Goal: Task Accomplishment & Management: Use online tool/utility

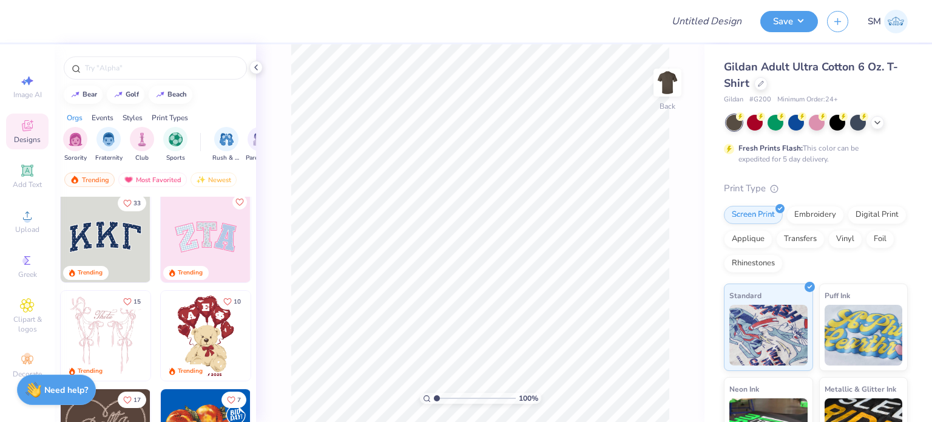
scroll to position [4, 0]
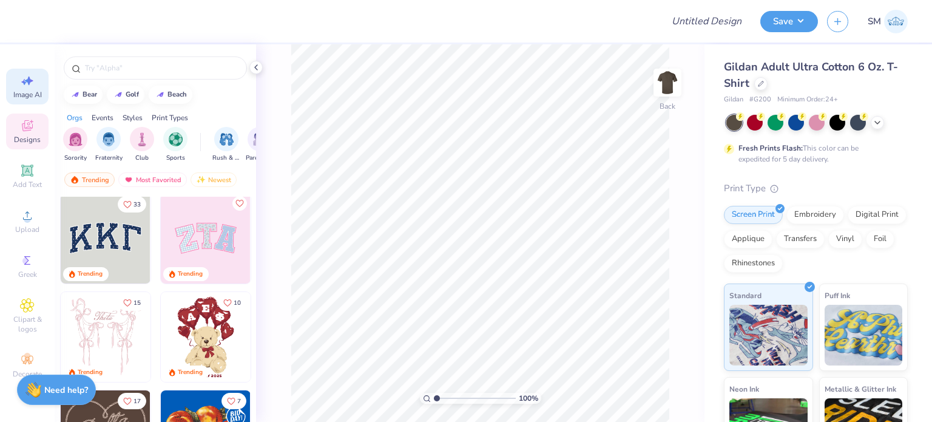
click at [32, 75] on icon at bounding box center [27, 80] width 15 height 15
select select "4"
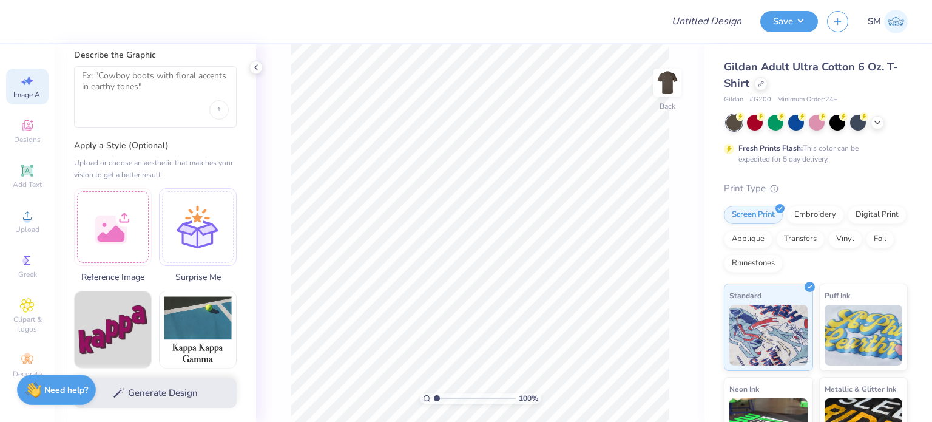
scroll to position [0, 0]
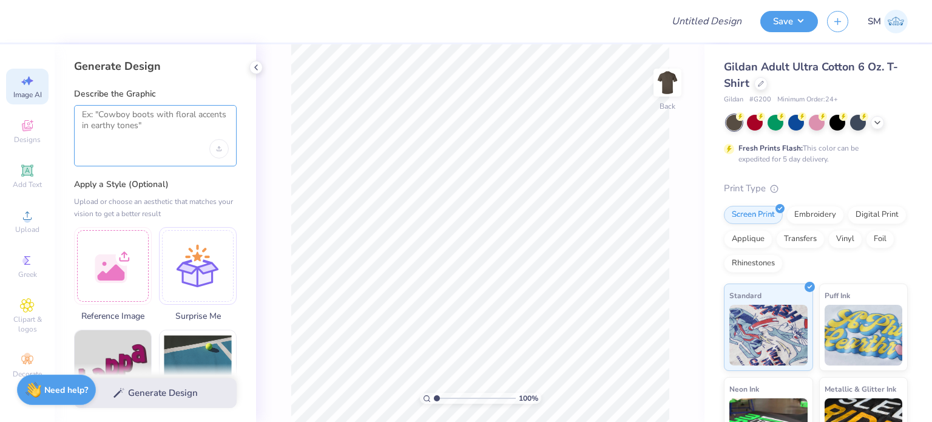
click at [143, 129] on textarea at bounding box center [155, 124] width 147 height 30
paste textarea "A cozy 1950s small-town street on a sunny afternoon, rendered in warm, painterl…"
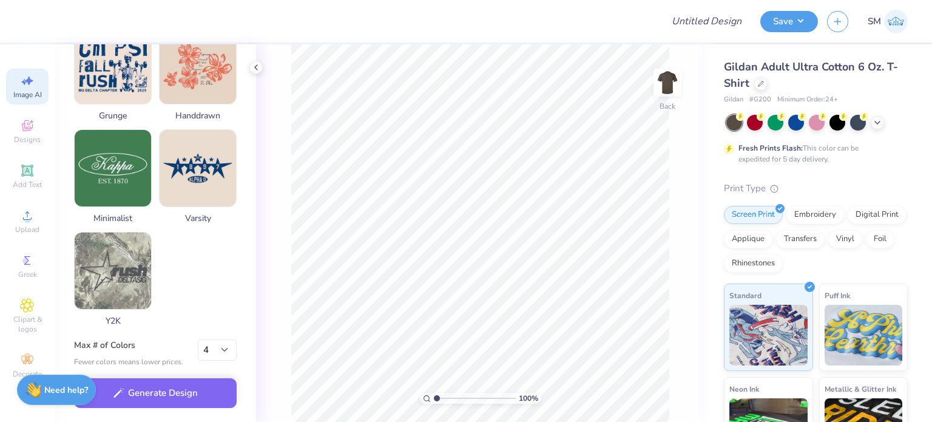
scroll to position [738, 0]
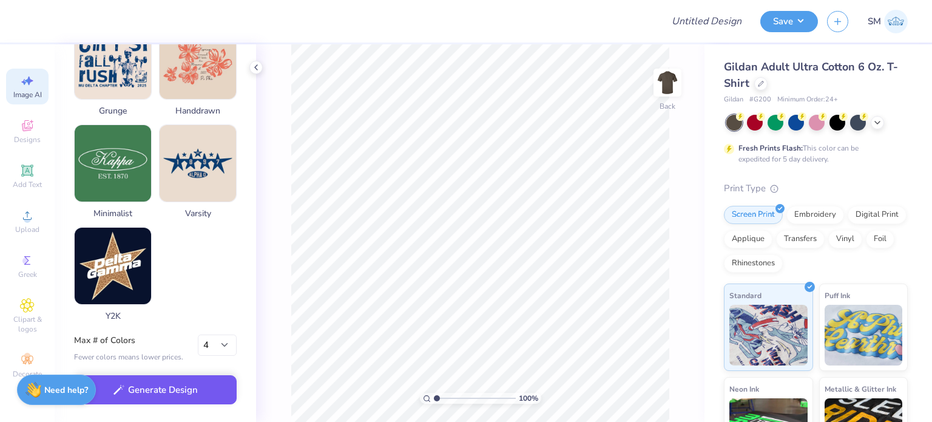
type textarea "A cozy 1950s small-town street on a sunny afternoon, rendered in warm, painterl…"
click at [158, 385] on button "Generate Design" at bounding box center [155, 390] width 163 height 30
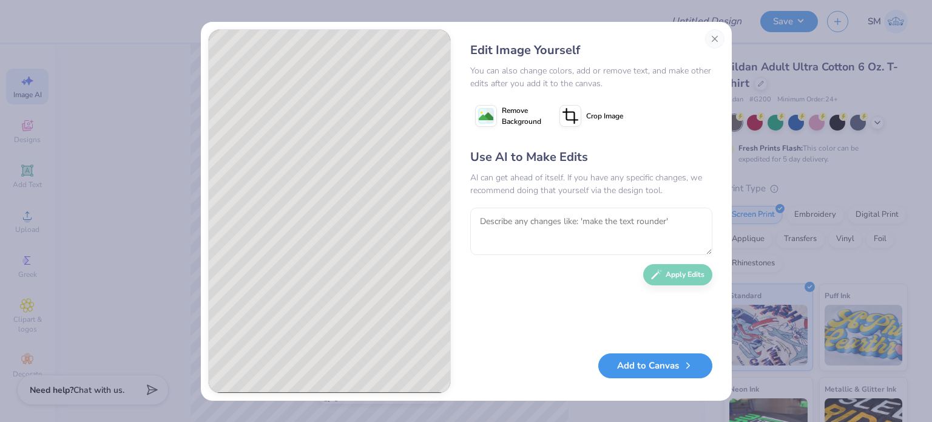
click at [682, 358] on button "Add to Canvas" at bounding box center [655, 365] width 114 height 25
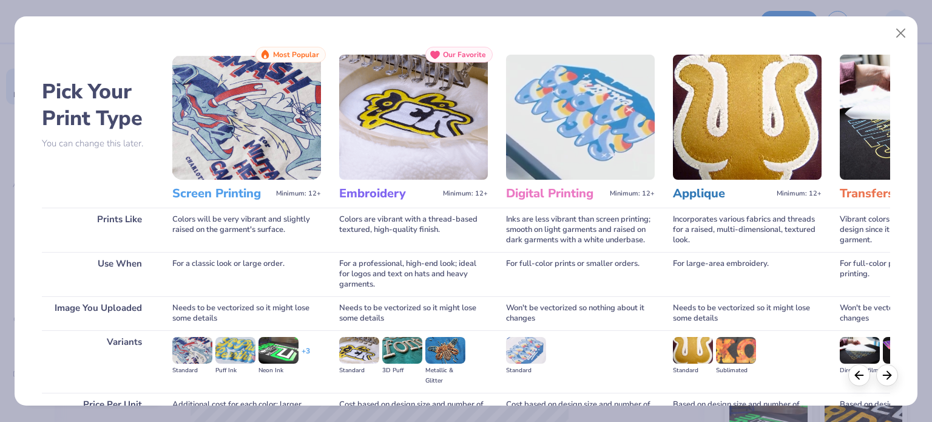
click at [262, 161] on img at bounding box center [246, 117] width 149 height 125
click at [228, 207] on div "Colors will be very vibrant and slightly raised on the garment's surface." at bounding box center [246, 229] width 149 height 44
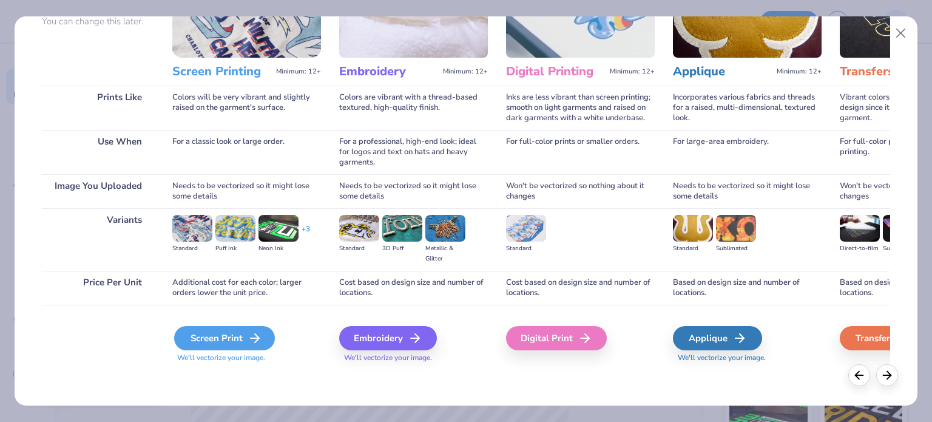
click at [235, 333] on div "Screen Print" at bounding box center [224, 338] width 101 height 24
click at [251, 336] on icon at bounding box center [254, 338] width 15 height 15
click at [215, 346] on div "Screen Print" at bounding box center [224, 338] width 101 height 24
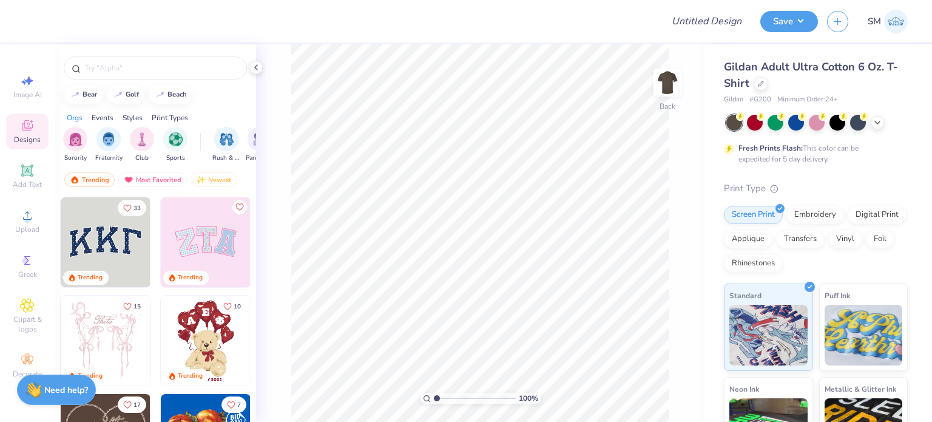
click at [35, 130] on div "Designs" at bounding box center [27, 131] width 42 height 36
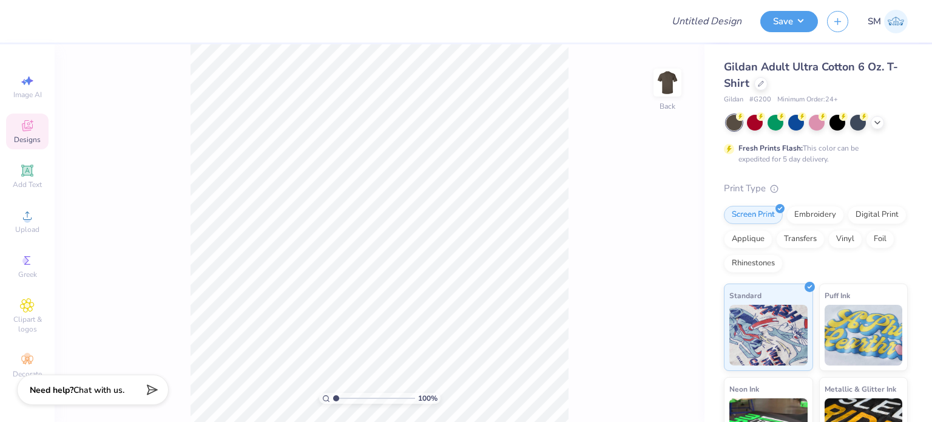
click at [18, 135] on span "Designs" at bounding box center [27, 140] width 27 height 10
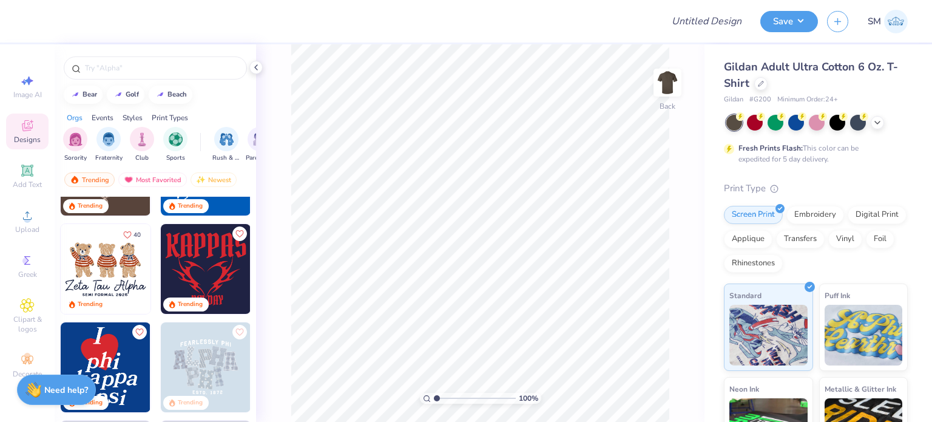
scroll to position [267, 0]
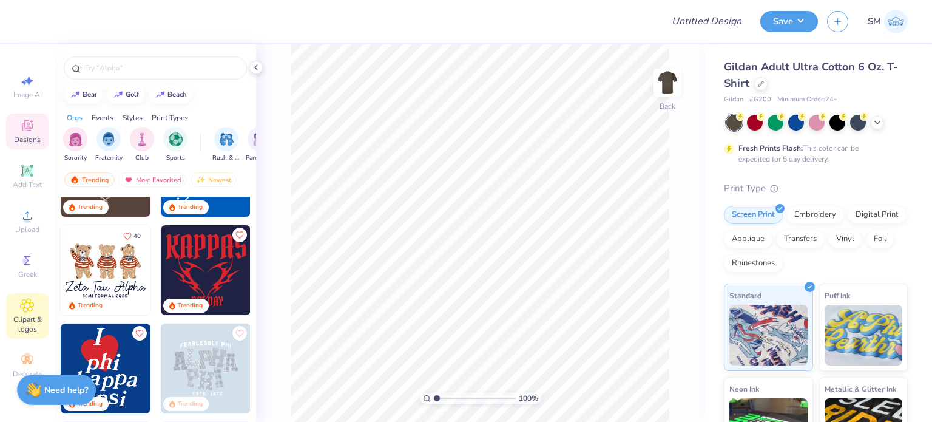
click at [32, 305] on icon at bounding box center [27, 305] width 14 height 15
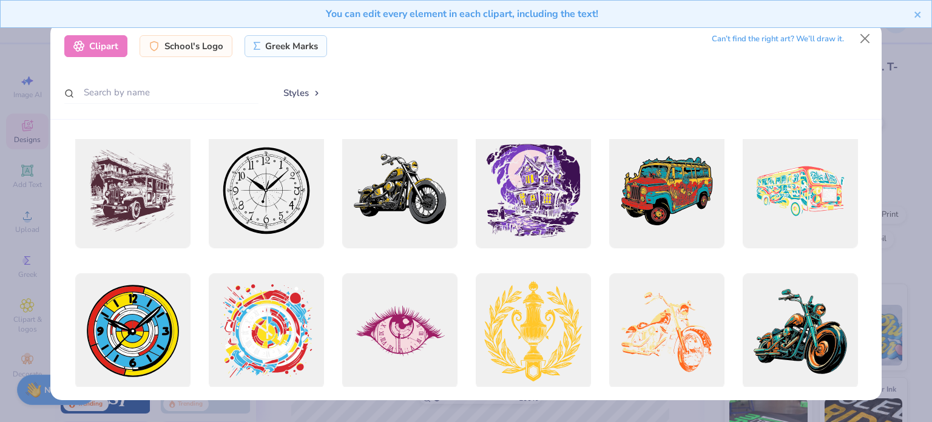
scroll to position [286, 0]
click at [150, 198] on div at bounding box center [132, 190] width 127 height 127
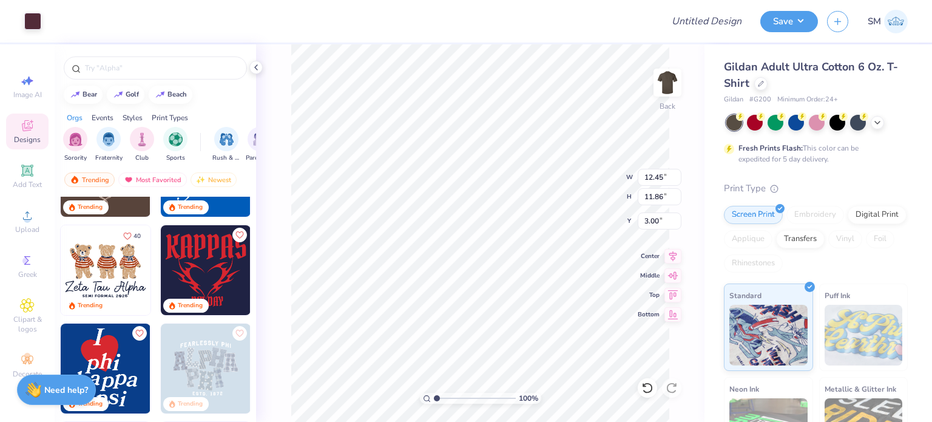
type input "12.45"
type input "11.86"
click at [31, 23] on div at bounding box center [32, 20] width 17 height 17
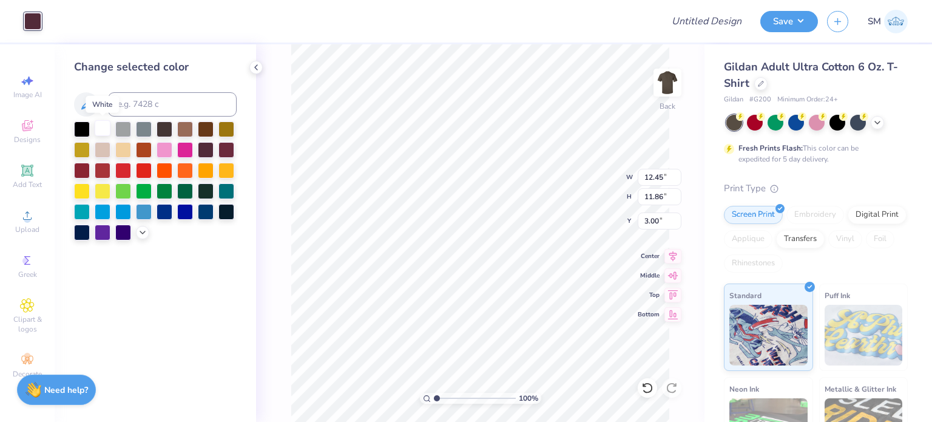
click at [106, 130] on div at bounding box center [103, 128] width 16 height 16
click at [121, 130] on div at bounding box center [123, 128] width 16 height 16
click at [143, 131] on div at bounding box center [144, 128] width 16 height 16
click at [126, 133] on div at bounding box center [123, 128] width 16 height 16
click at [84, 150] on div at bounding box center [82, 149] width 16 height 16
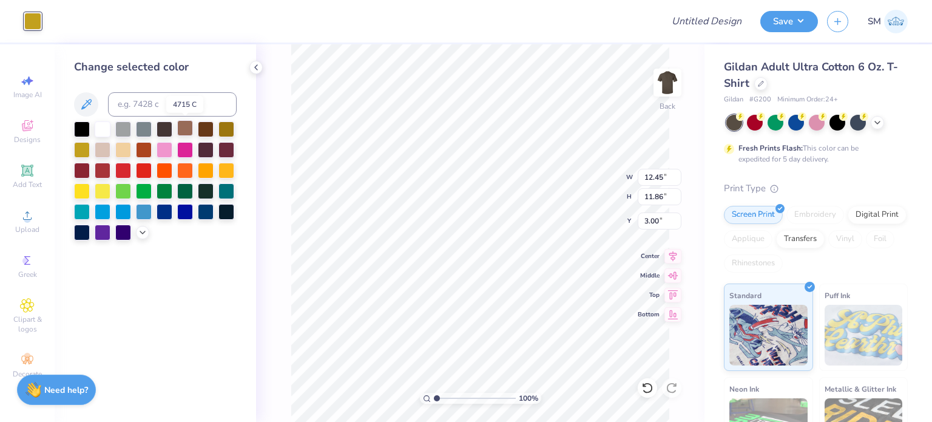
click at [184, 130] on div at bounding box center [185, 128] width 16 height 16
click at [207, 130] on div at bounding box center [206, 128] width 16 height 16
click at [226, 134] on div at bounding box center [226, 128] width 16 height 16
click at [182, 128] on div at bounding box center [185, 128] width 16 height 16
click at [158, 128] on div at bounding box center [164, 128] width 16 height 16
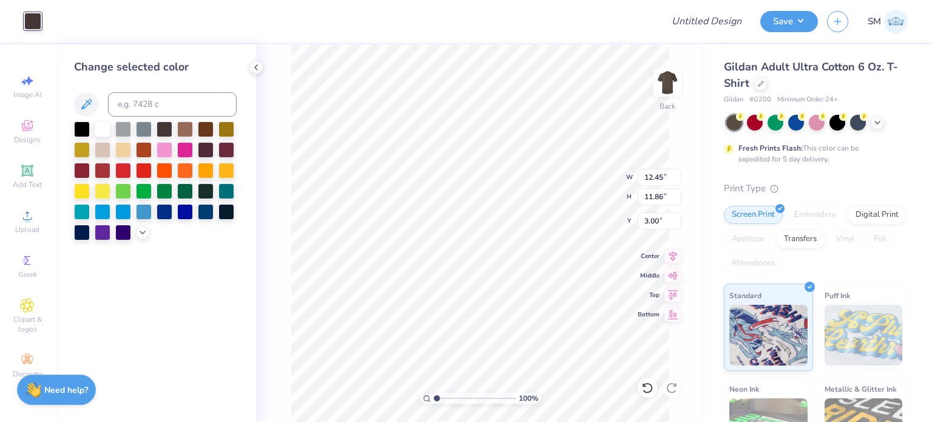
type input "1.14"
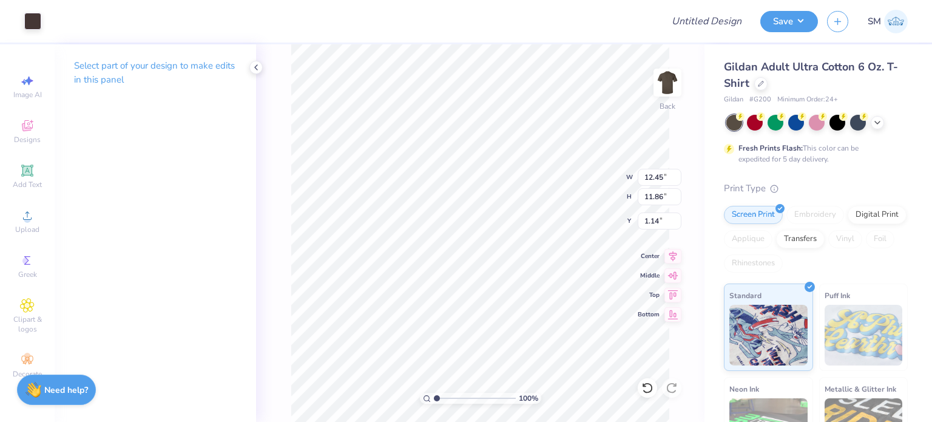
type input "0.81"
click at [717, 16] on input "Design Title" at bounding box center [721, 21] width 59 height 24
type input "Test 1"
click at [785, 31] on div "Save" at bounding box center [789, 21] width 58 height 21
click at [788, 19] on button "Save" at bounding box center [789, 19] width 58 height 21
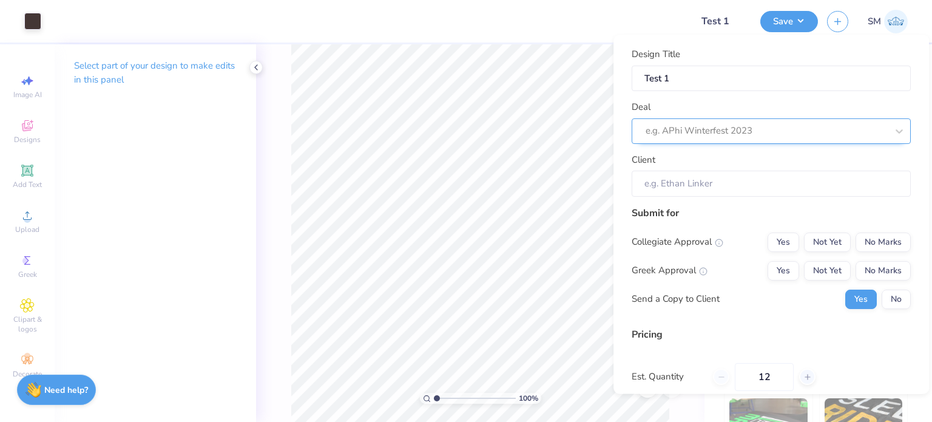
click at [684, 130] on div at bounding box center [765, 131] width 241 height 16
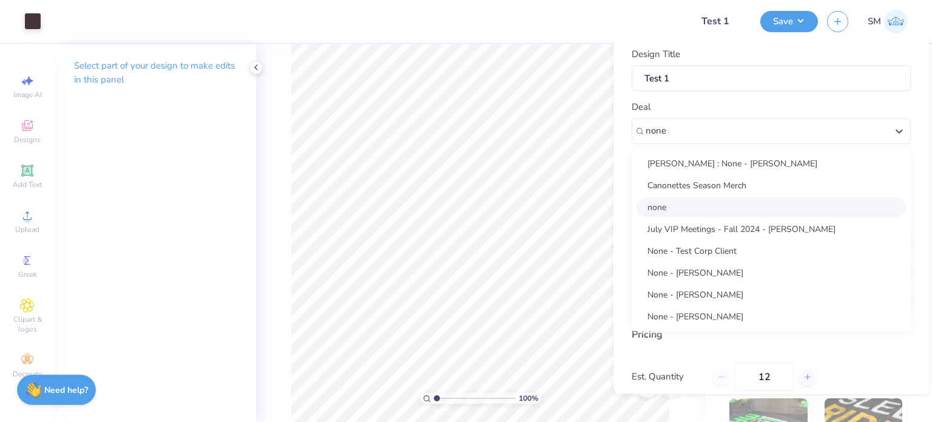
click at [670, 203] on div "none" at bounding box center [770, 207] width 269 height 20
type input "none"
type input "Jade Paneduro"
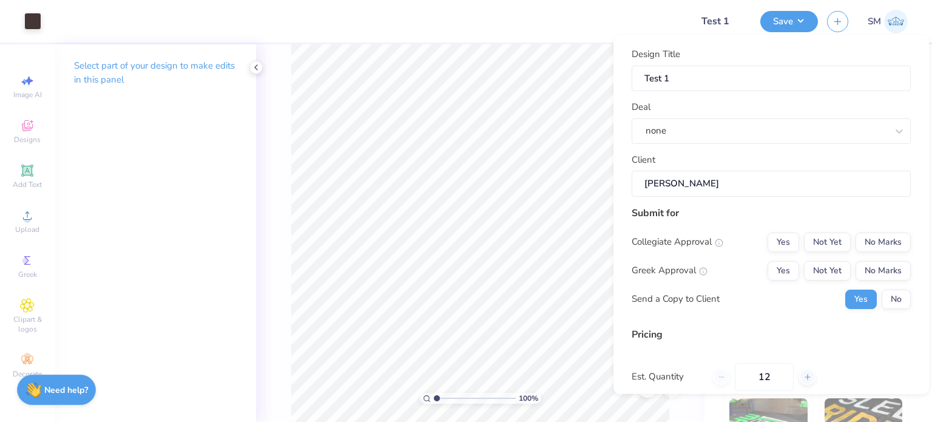
click at [672, 187] on input "Jade Paneduro" at bounding box center [770, 183] width 279 height 26
click at [711, 183] on input "Jade Paneduro" at bounding box center [770, 183] width 279 height 26
type input "$29.30"
click at [711, 183] on input "Jade Paneduro" at bounding box center [770, 183] width 279 height 26
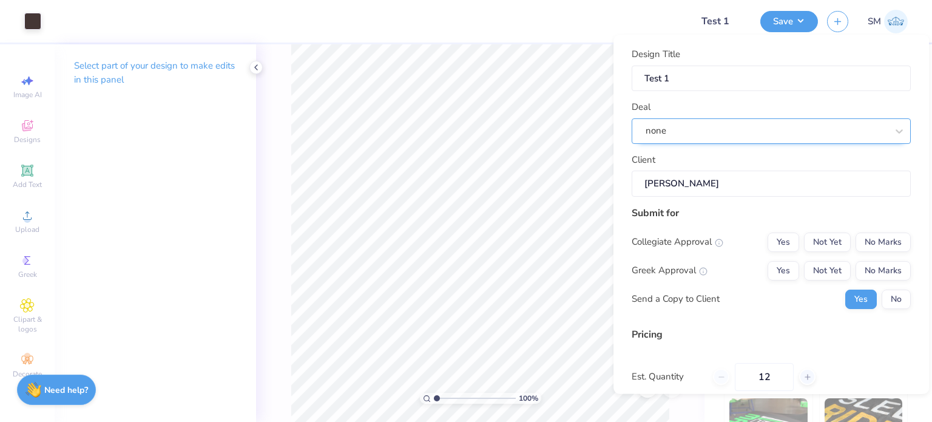
click at [708, 133] on div "none" at bounding box center [766, 130] width 244 height 19
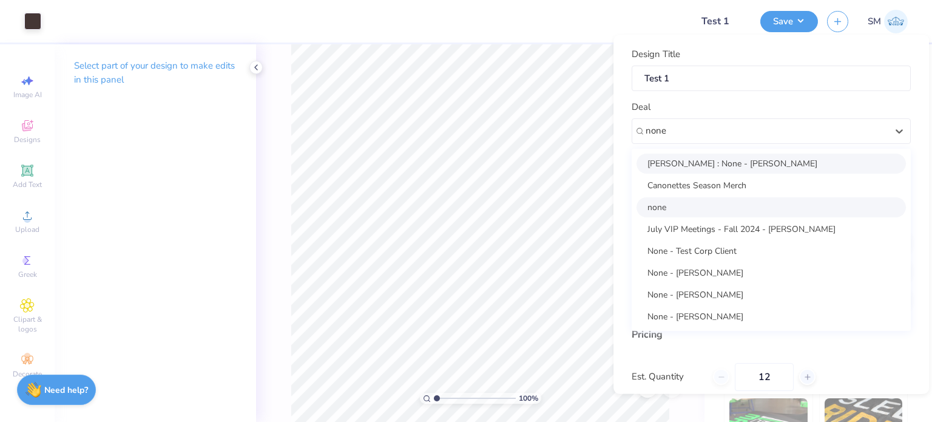
type input "none"
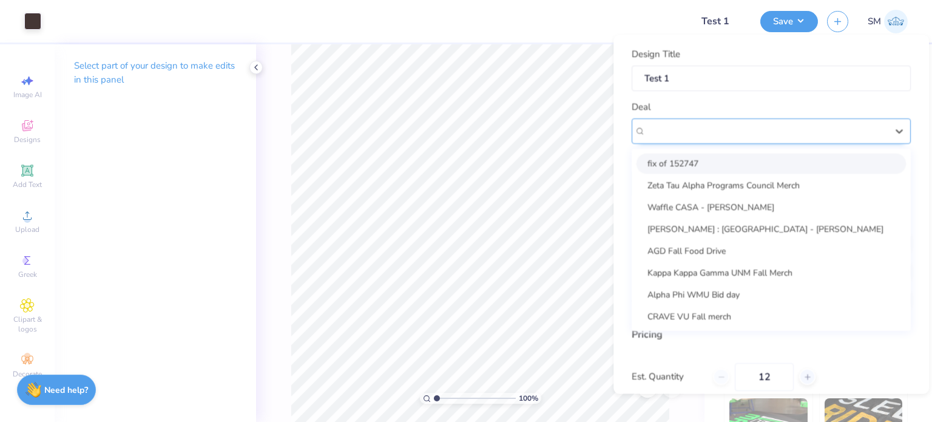
click at [661, 136] on div "none" at bounding box center [765, 131] width 241 height 14
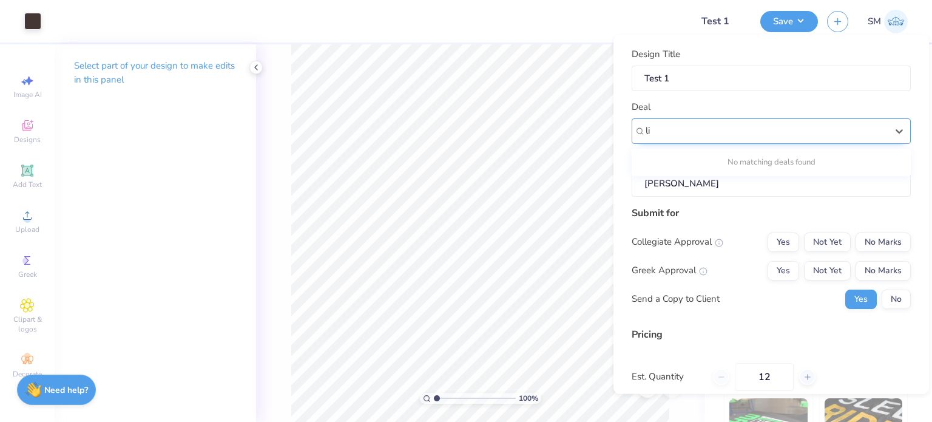
type input "l"
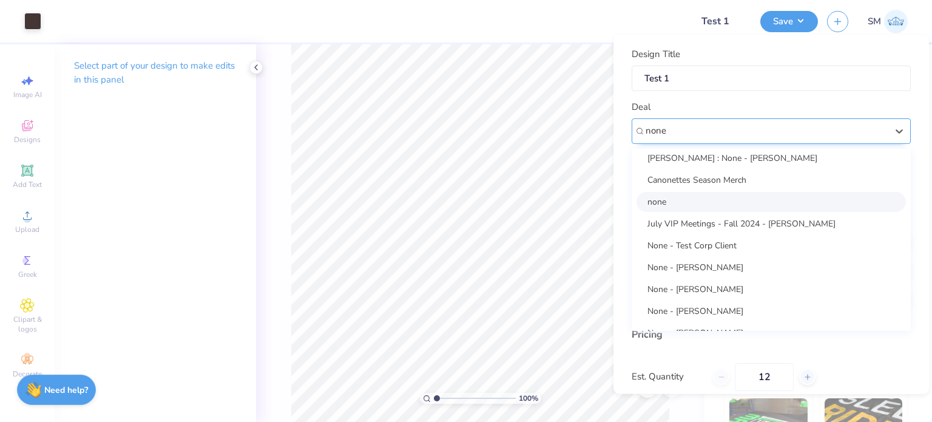
scroll to position [0, 0]
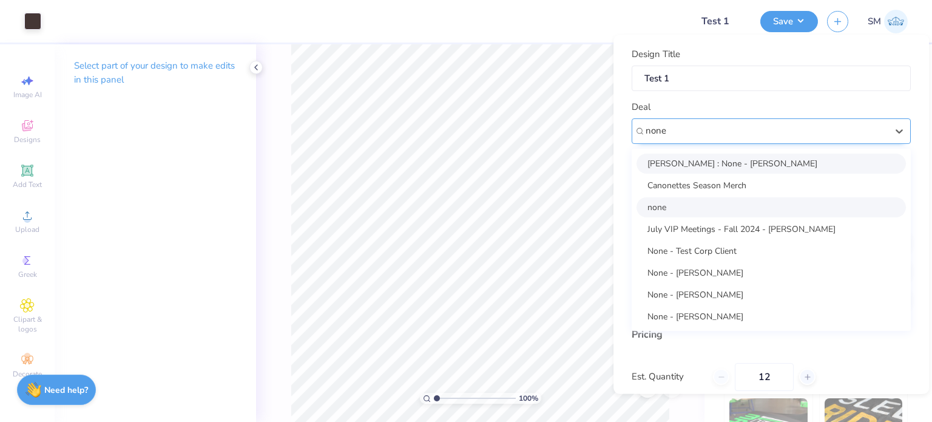
type input "none"
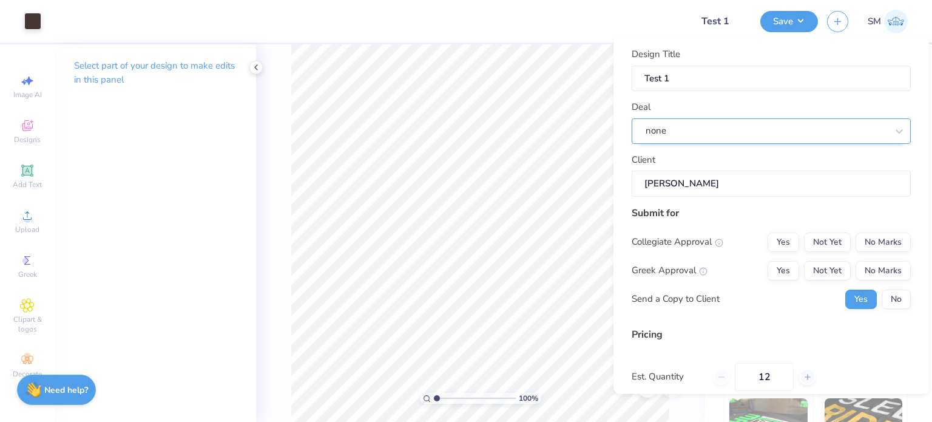
click at [749, 104] on div "Deal none" at bounding box center [770, 122] width 279 height 44
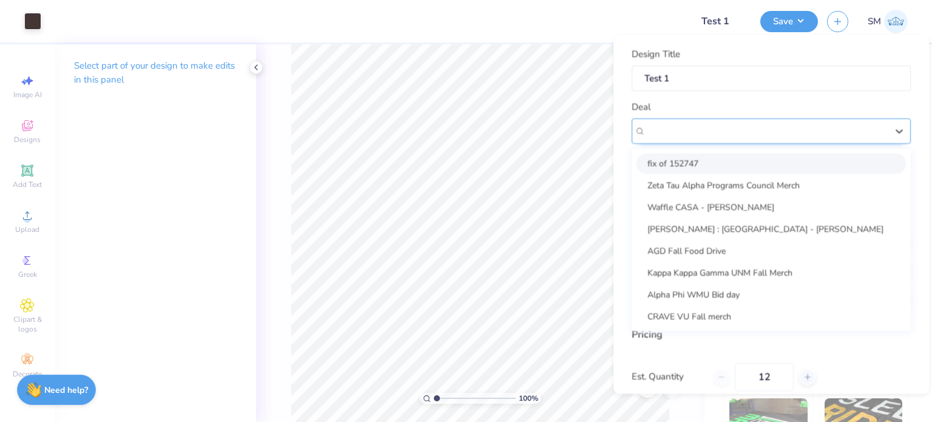
click at [747, 128] on div "none" at bounding box center [766, 130] width 244 height 19
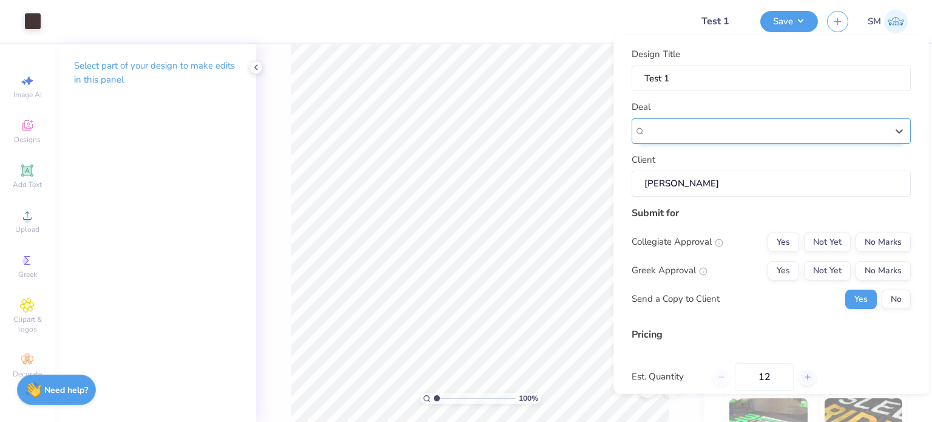
click at [747, 128] on div "none" at bounding box center [765, 131] width 241 height 14
click at [762, 181] on input "Jade Paneduro" at bounding box center [770, 183] width 279 height 26
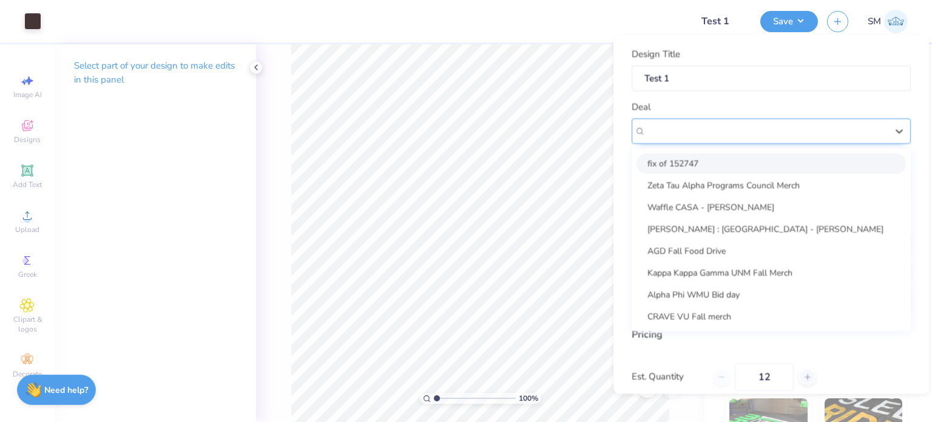
click at [778, 123] on div "none" at bounding box center [766, 130] width 244 height 19
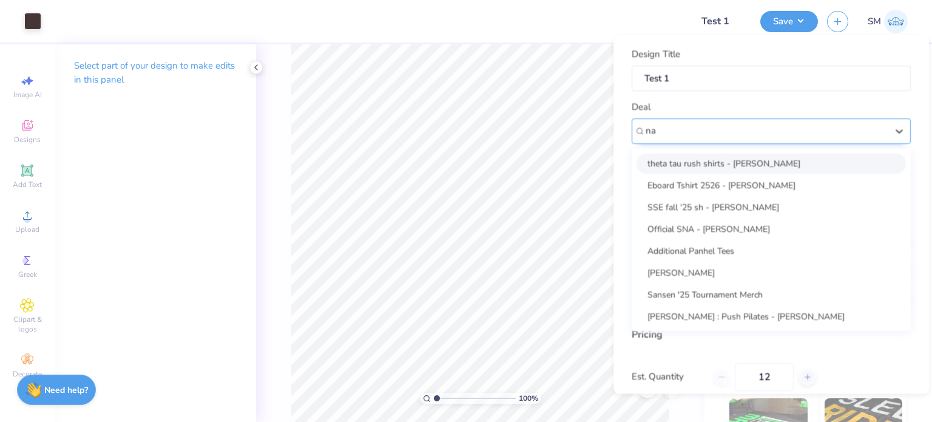
type input "n"
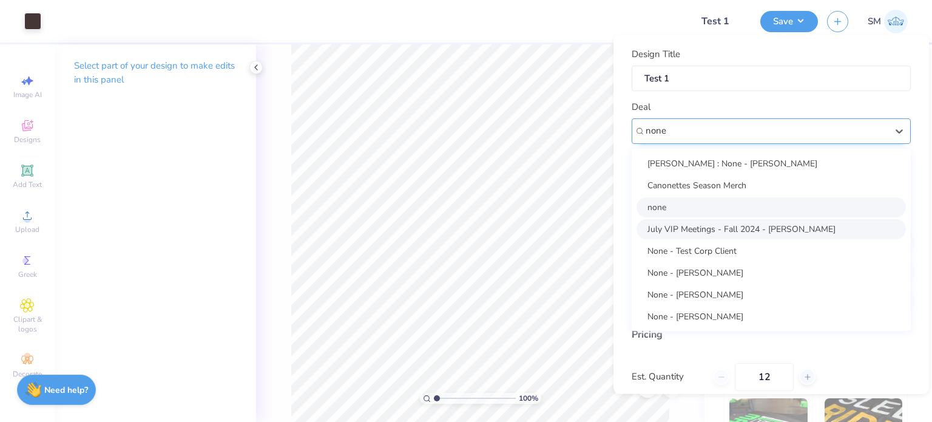
click at [756, 235] on div "July VIP Meetings - Fall 2024 - Zoe Arnone" at bounding box center [770, 228] width 269 height 20
type input "none"
type input "Zoe Arnone"
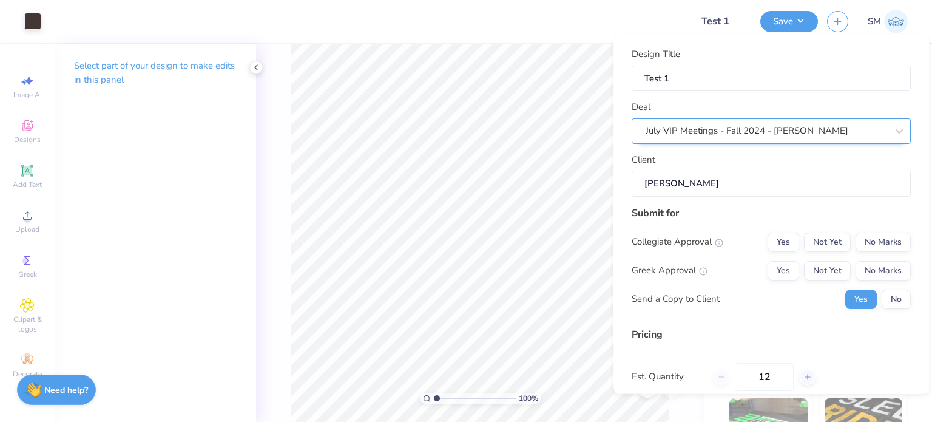
type input "$34.48"
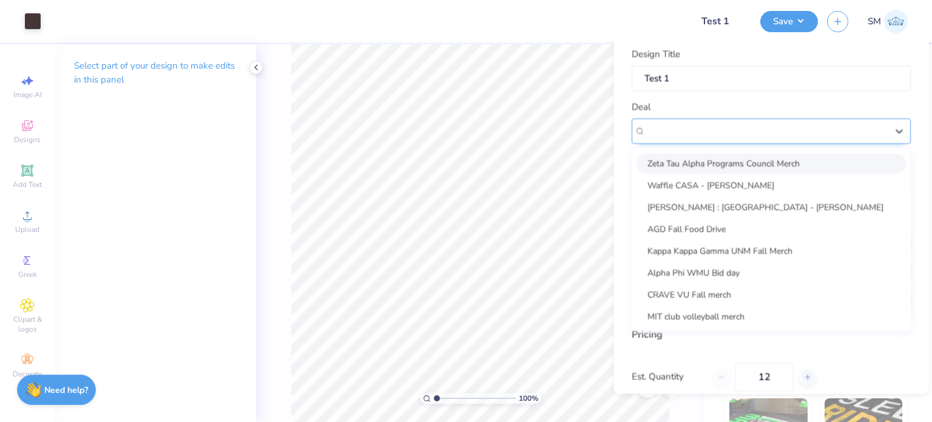
click at [730, 121] on div "July VIP Meetings - Fall 2024 - Zoe Arnone" at bounding box center [766, 130] width 244 height 19
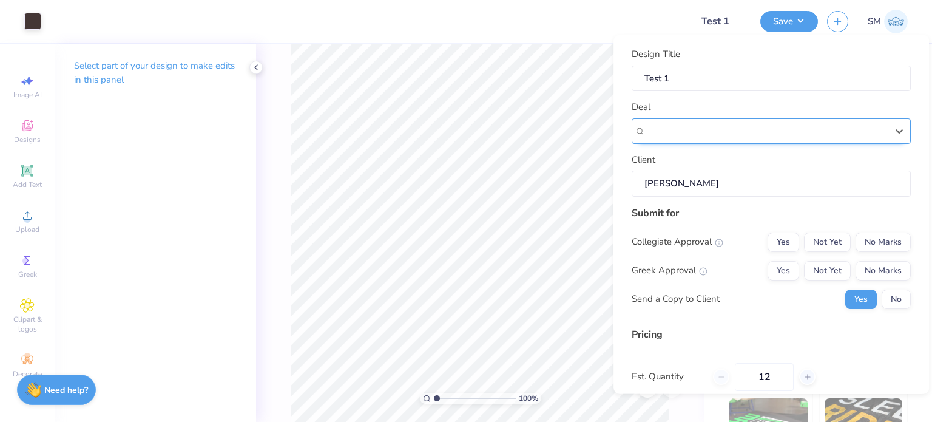
click at [721, 134] on div "July VIP Meetings - Fall 2024 - Zoe Arnone" at bounding box center [765, 131] width 241 height 14
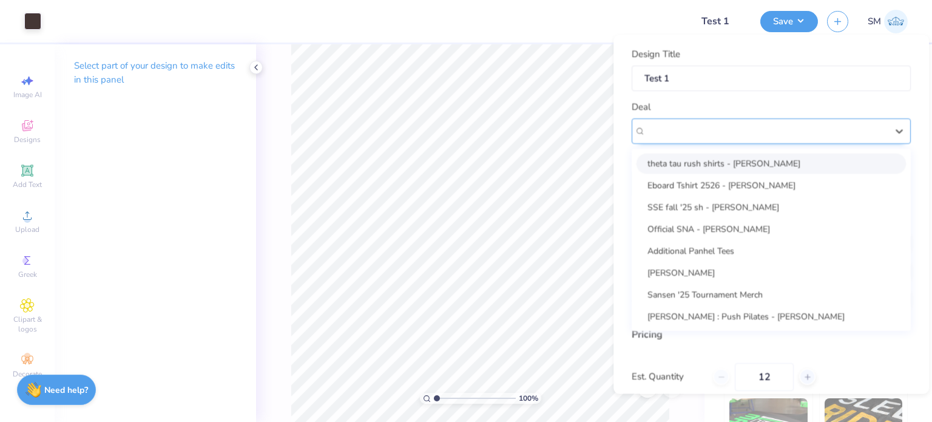
click at [641, 126] on div "July VIP Meetings - Fall 2024 - Zoe Arnone" at bounding box center [770, 130] width 279 height 25
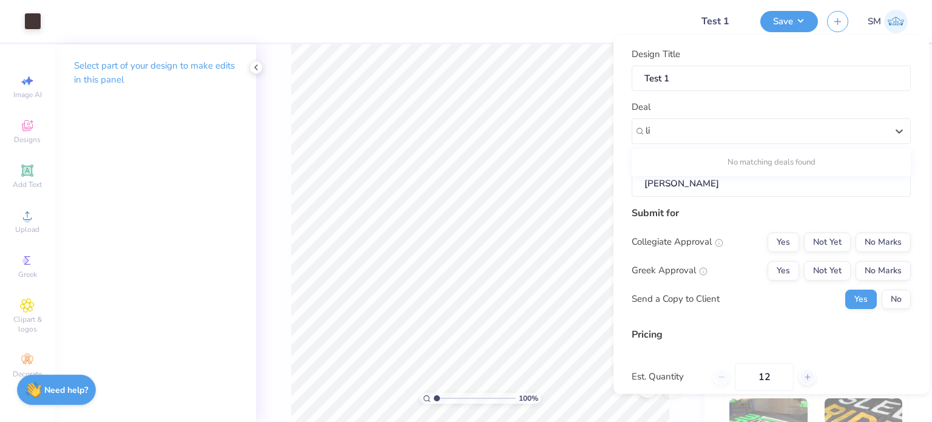
type input "l"
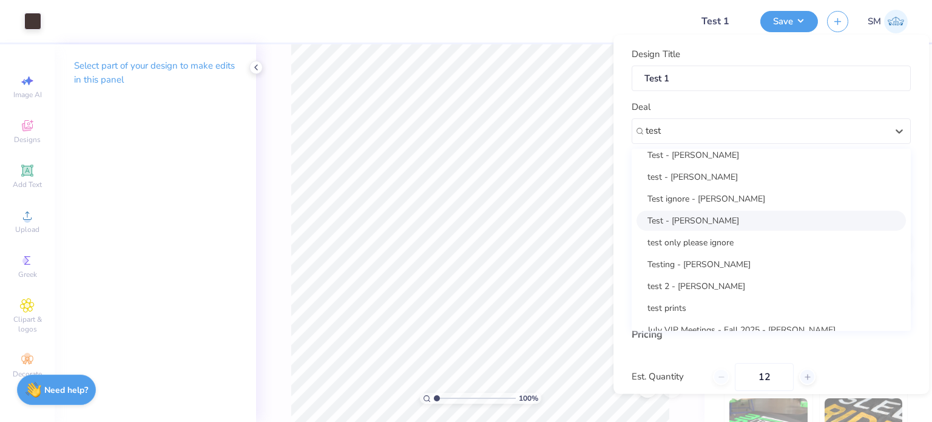
scroll to position [96, 0]
click at [694, 235] on div "test only please ignore" at bounding box center [770, 241] width 269 height 20
type input "test"
type input "Test Client"
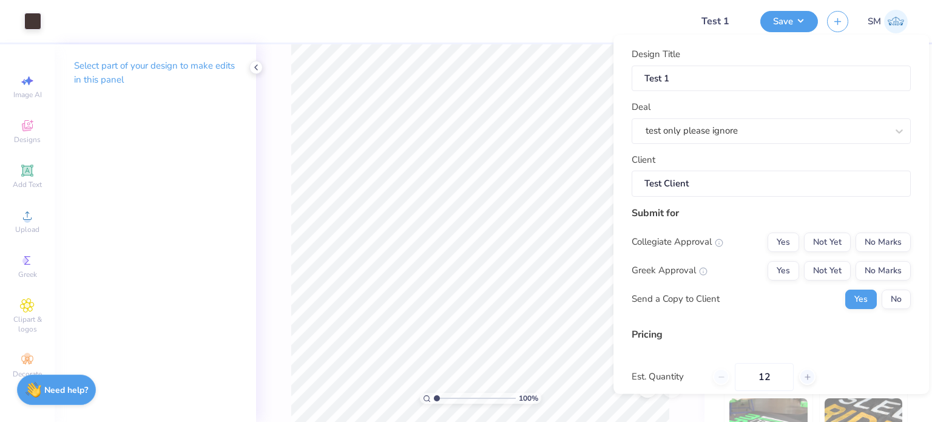
type input "$24.71"
click at [685, 189] on input "Test Client" at bounding box center [770, 183] width 279 height 26
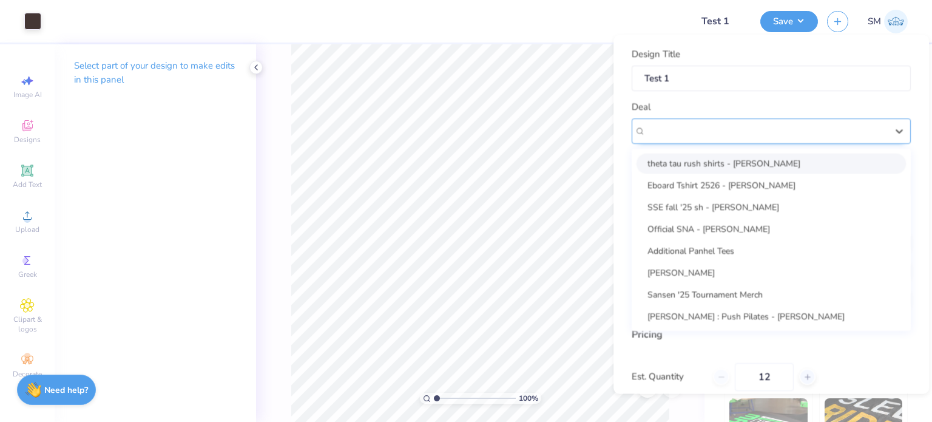
click at [702, 136] on div "test only please ignore" at bounding box center [766, 130] width 244 height 19
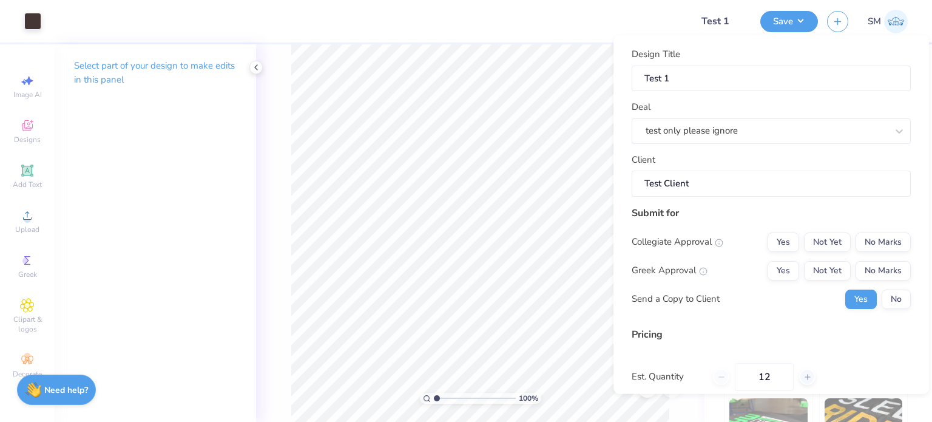
click at [625, 232] on div "Design Title Test 1 Deal test only please ignore Client Test Client Submit for …" at bounding box center [770, 214] width 315 height 358
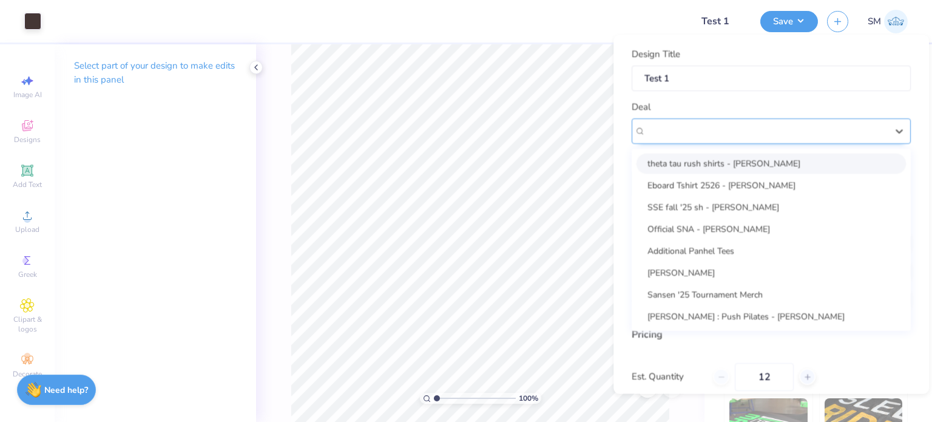
click at [702, 132] on div "test only please ignore" at bounding box center [766, 130] width 244 height 19
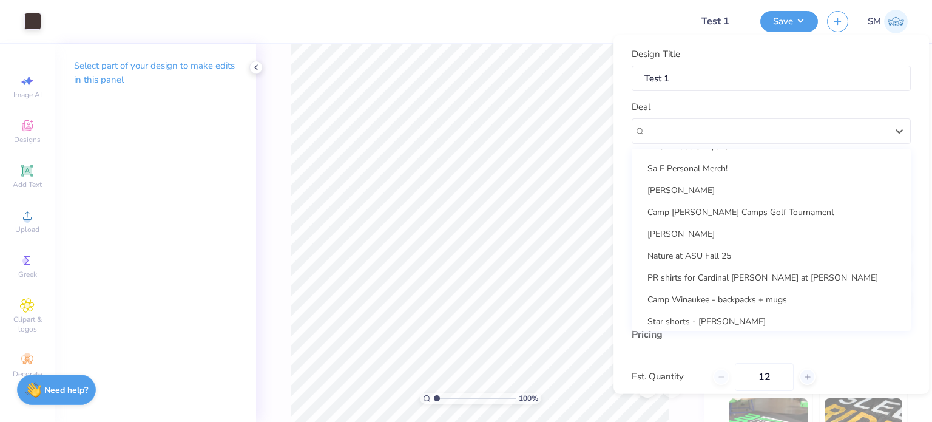
scroll to position [917, 0]
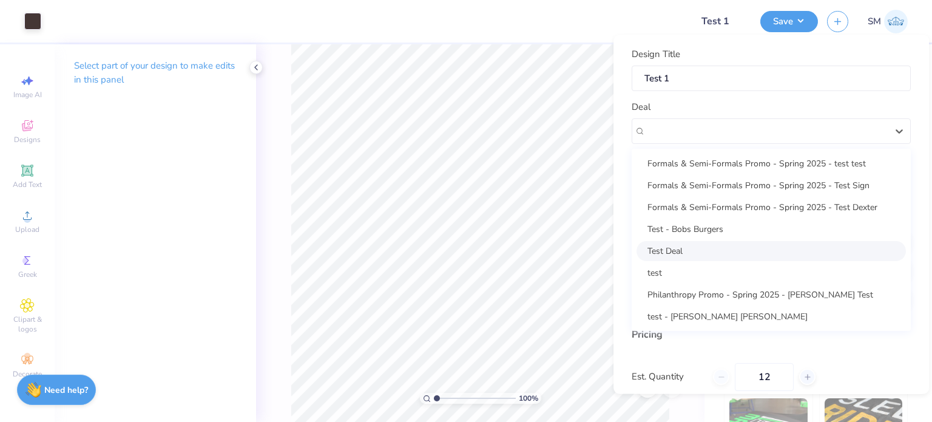
click at [702, 247] on div "Test Deal" at bounding box center [770, 250] width 269 height 20
type input "Natalie A"
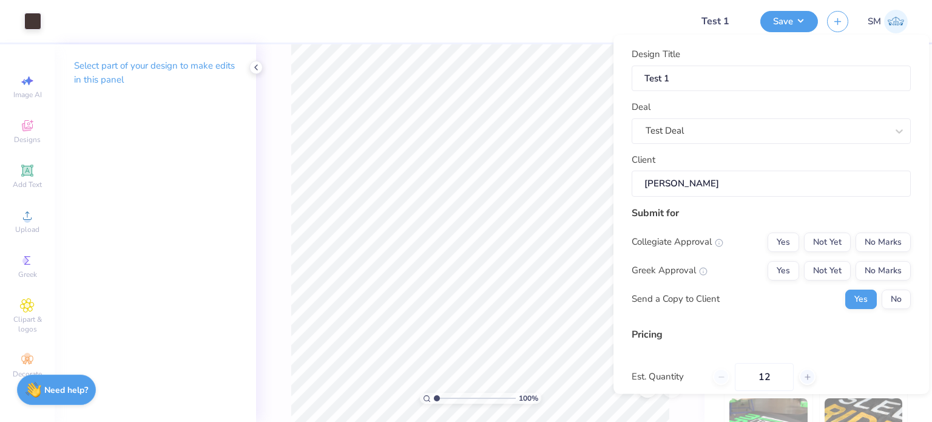
type input "$35.26"
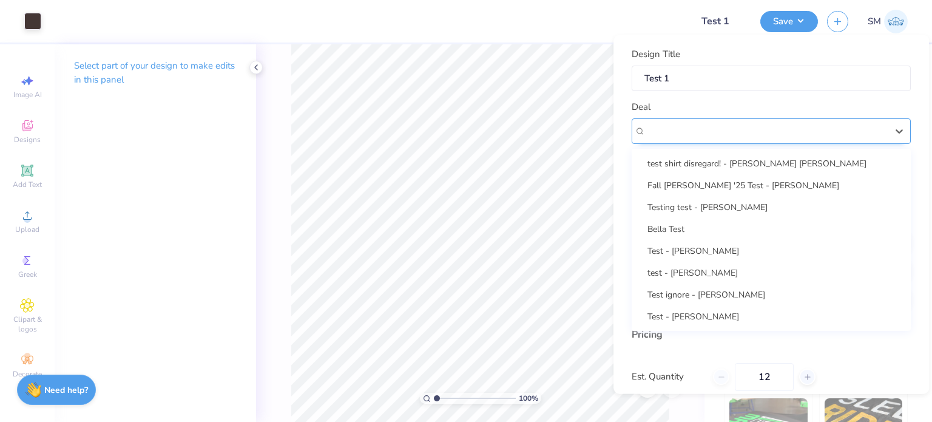
click at [702, 137] on div at bounding box center [765, 131] width 241 height 16
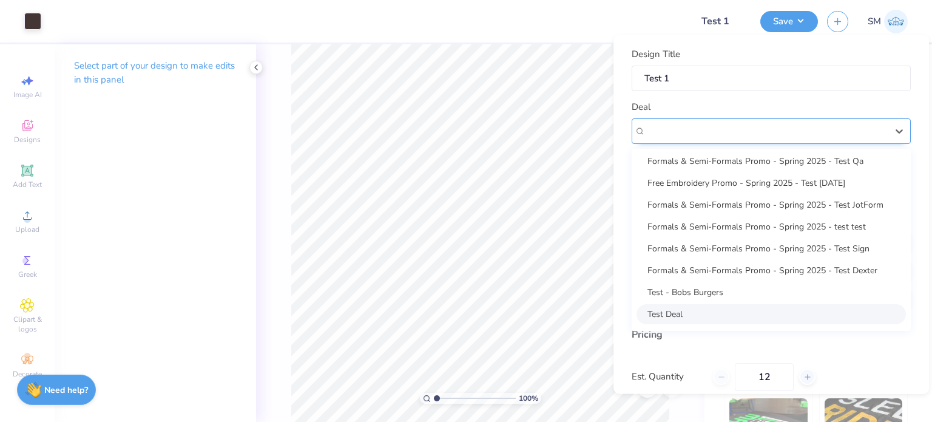
click at [702, 137] on div at bounding box center [765, 131] width 241 height 16
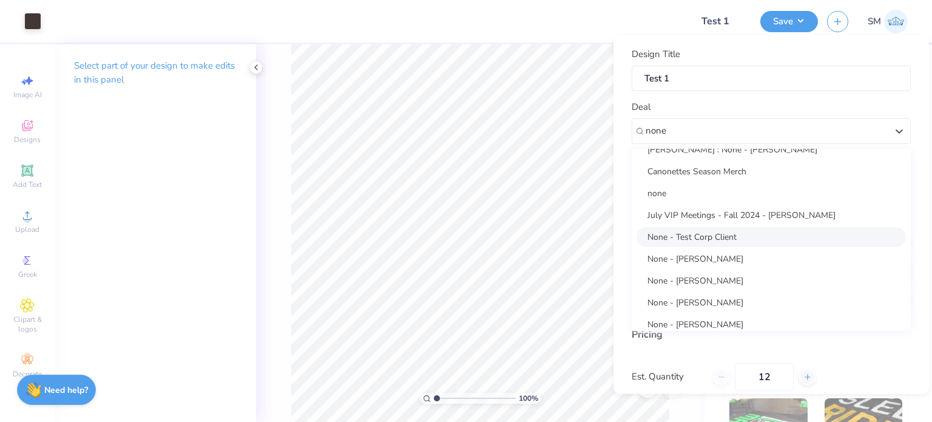
scroll to position [0, 0]
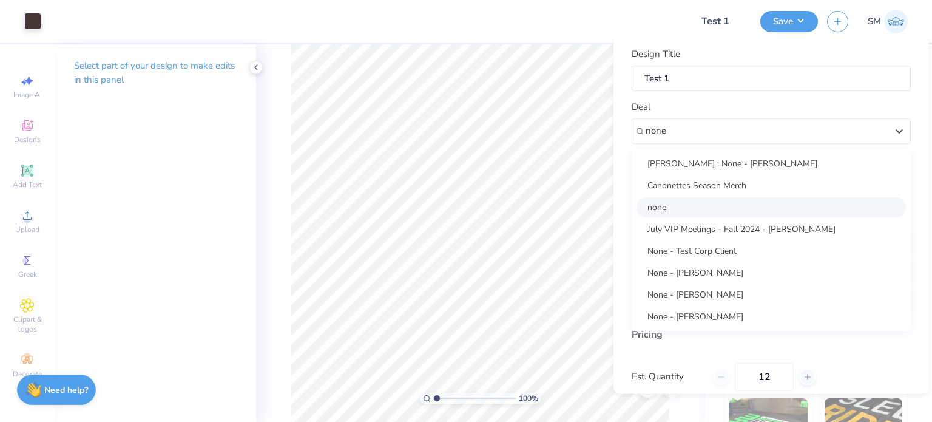
click at [698, 204] on div "none" at bounding box center [770, 207] width 269 height 20
type input "none"
type input "Jade Paneduro"
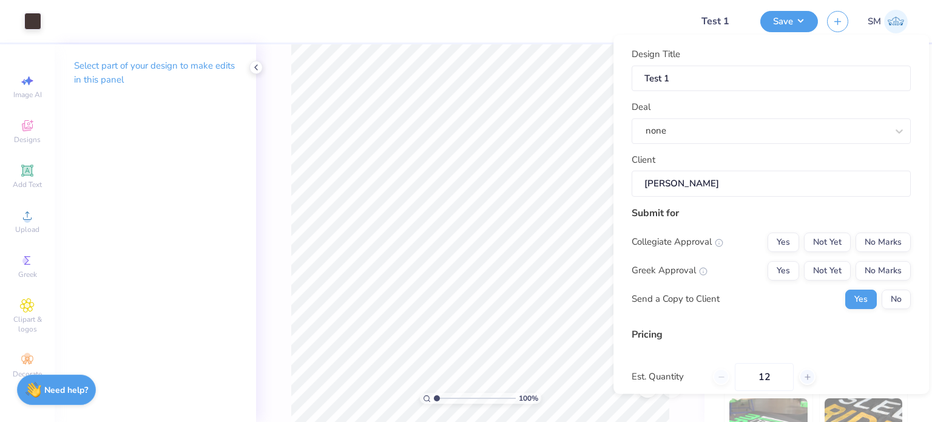
type input "$29.30"
click at [702, 190] on input "Jade Paneduro" at bounding box center [770, 183] width 279 height 26
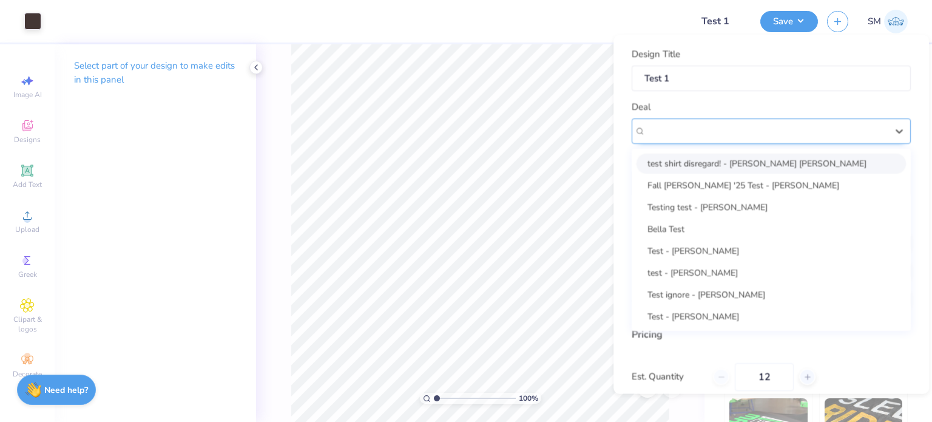
click at [711, 129] on div "none" at bounding box center [766, 130] width 244 height 19
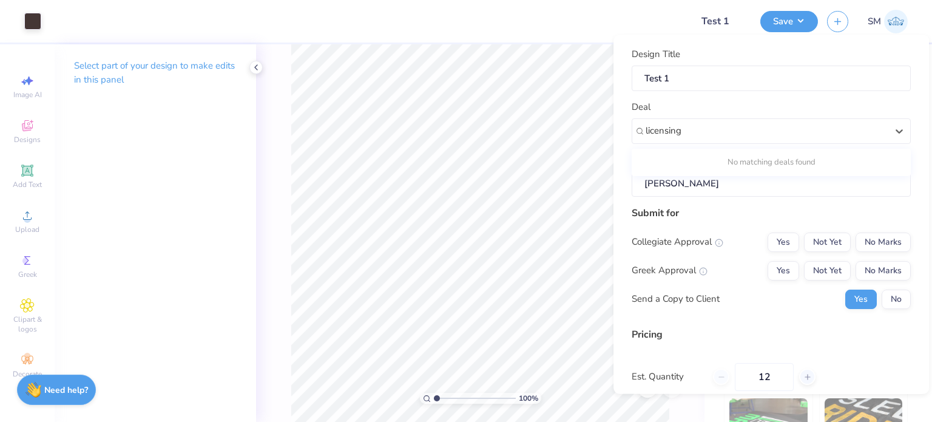
type input "licensing"
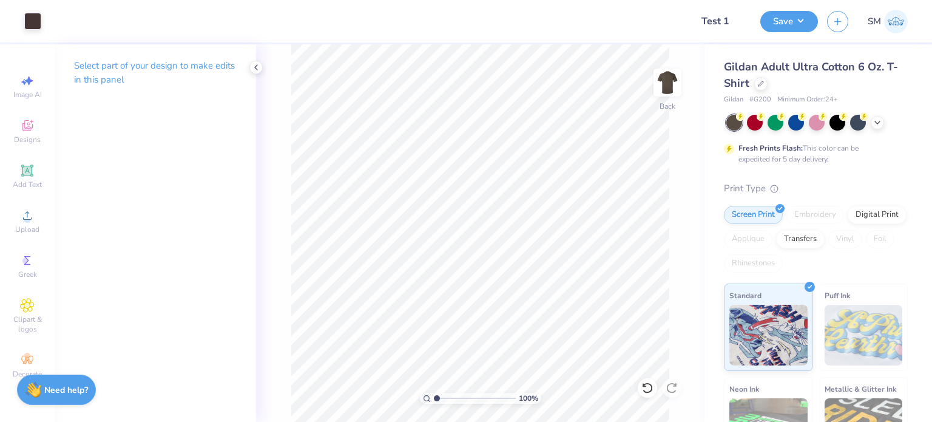
type input "creating a deal"
click at [486, 9] on div at bounding box center [366, 21] width 632 height 42
click at [780, 24] on button "Save" at bounding box center [789, 19] width 58 height 21
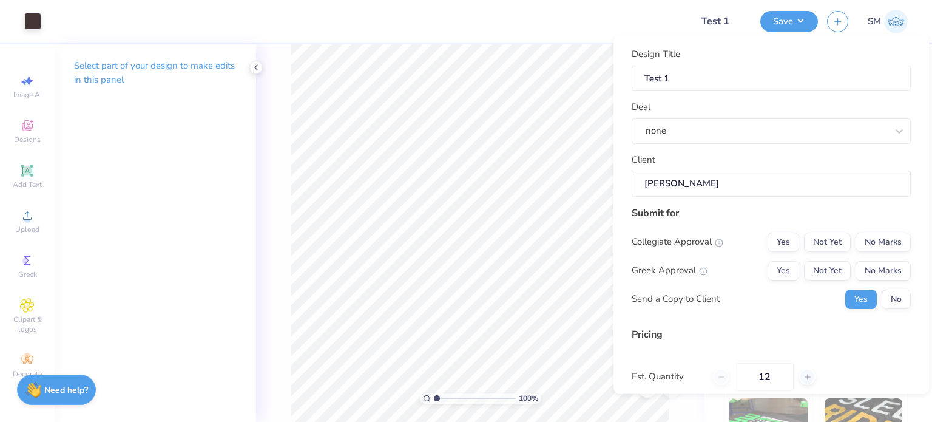
click at [715, 189] on input "Jade Paneduro" at bounding box center [770, 183] width 279 height 26
click at [698, 297] on div "Send a Copy to Client" at bounding box center [675, 299] width 88 height 14
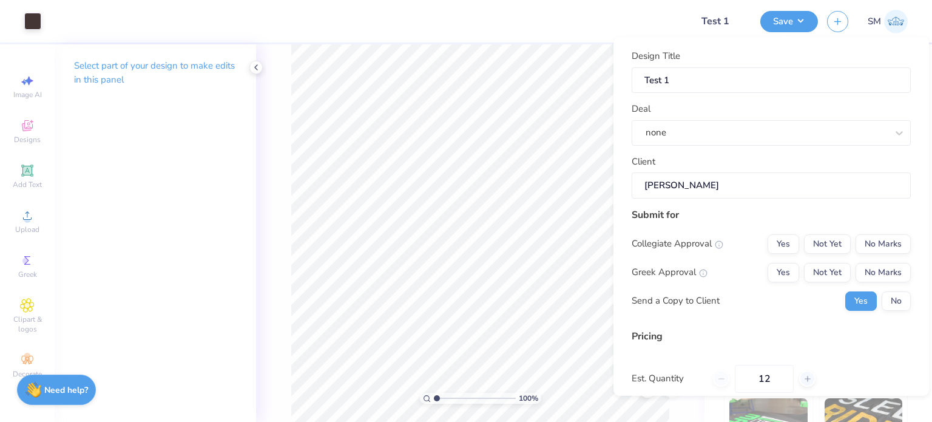
scroll to position [129, 0]
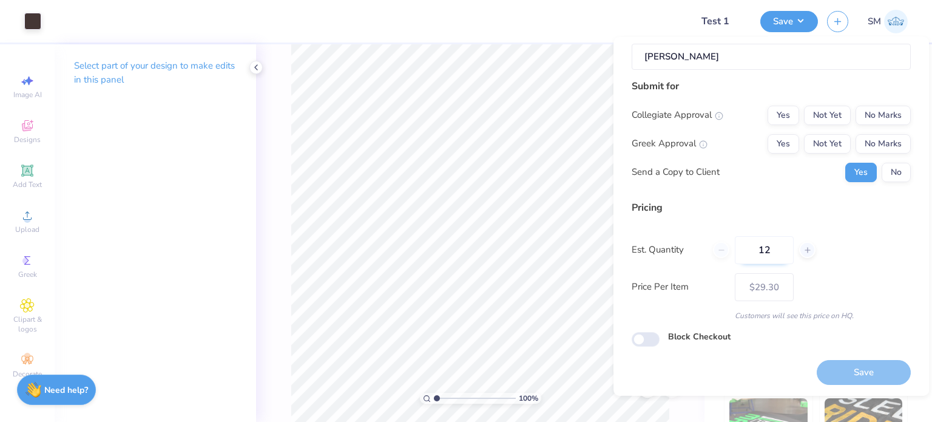
click at [776, 249] on input "12" at bounding box center [764, 249] width 59 height 28
type input "12"
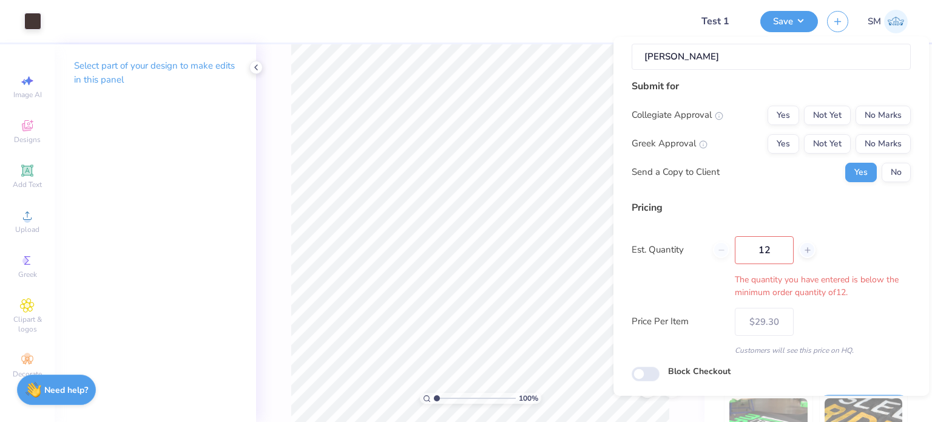
click at [834, 295] on div "Pricing Est. Quantity 12 The quantity you have entered is below the minimum ord…" at bounding box center [770, 277] width 279 height 155
click at [692, 282] on div "The quantity you have entered is below the minimum order quantity of 12 ." at bounding box center [770, 284] width 279 height 25
click at [776, 249] on input "12" at bounding box center [764, 249] width 59 height 28
click at [843, 254] on div "Est. Quantity 12 The quantity you have entered is below the minimum order quant…" at bounding box center [770, 266] width 279 height 62
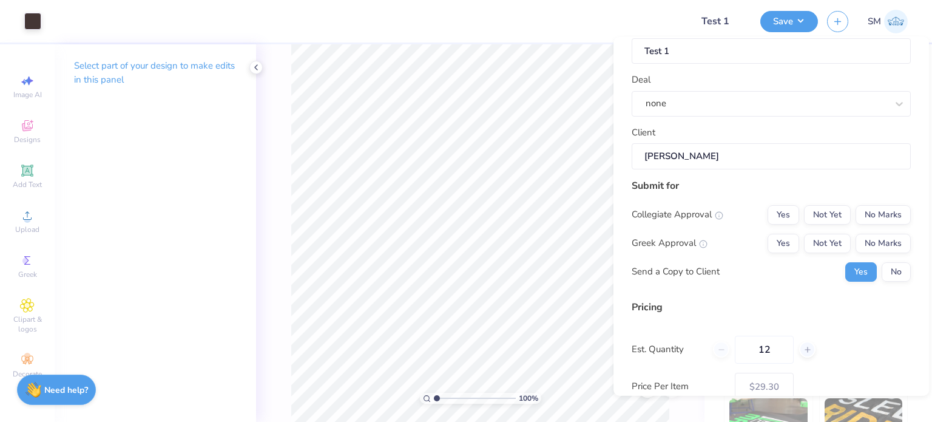
scroll to position [0, 0]
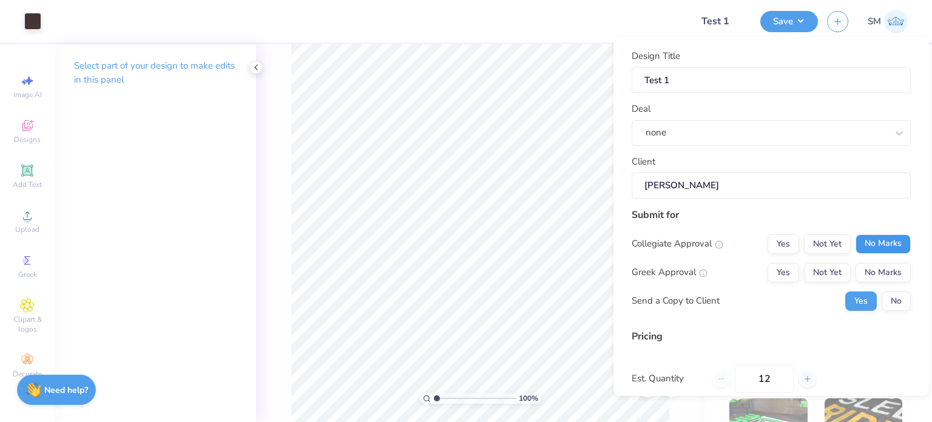
click at [856, 247] on button "No Marks" at bounding box center [882, 243] width 55 height 19
click at [863, 264] on button "No Marks" at bounding box center [882, 271] width 55 height 19
type input "$24.71"
click at [687, 139] on div at bounding box center [765, 132] width 241 height 16
click at [609, 27] on div at bounding box center [366, 21] width 632 height 42
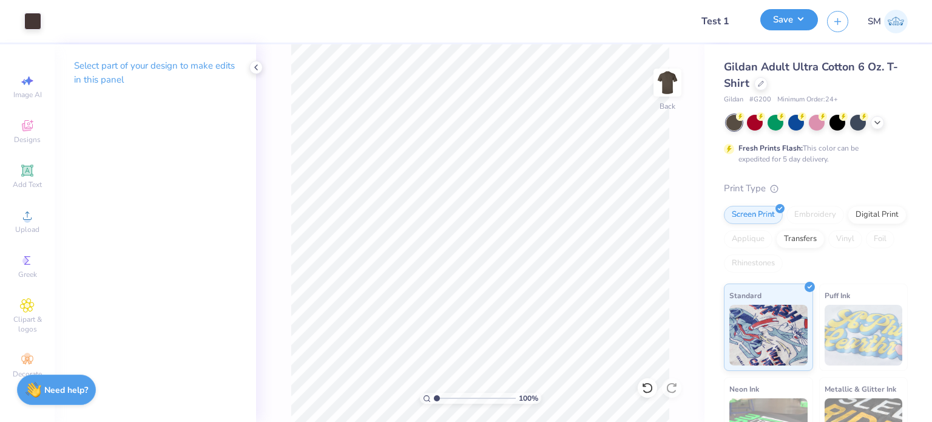
click at [785, 27] on button "Save" at bounding box center [789, 19] width 58 height 21
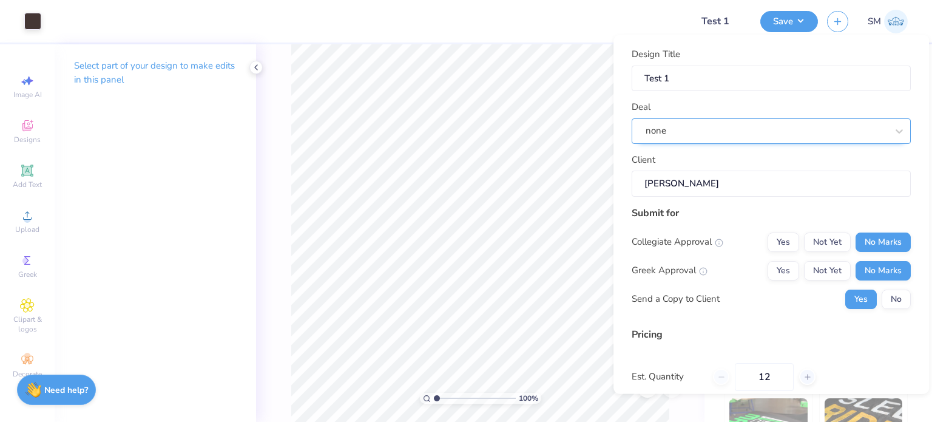
click at [772, 137] on div at bounding box center [765, 131] width 241 height 16
click at [766, 79] on input "Test 1" at bounding box center [770, 78] width 279 height 26
type input "Test"
type input "Test 1"
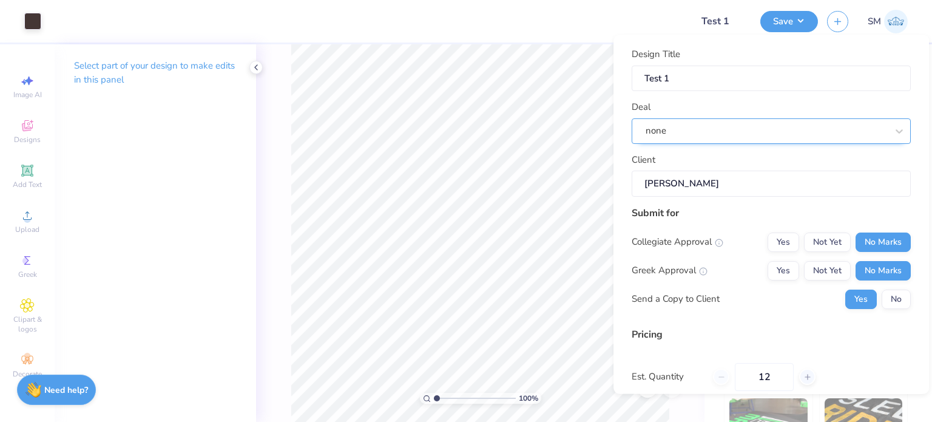
click at [731, 125] on div "none" at bounding box center [766, 130] width 244 height 19
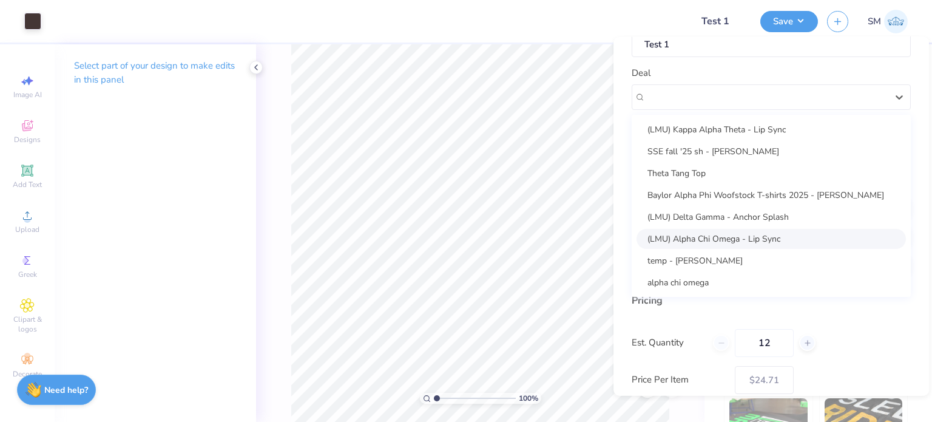
scroll to position [39, 0]
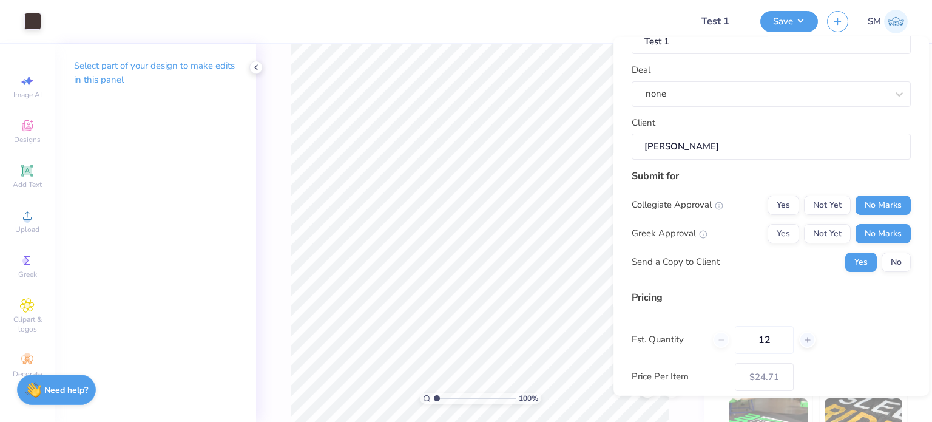
click at [622, 244] on div "Design Title Test 1 Deal none Client Jade Paneduro Submit for Collegiate Approv…" at bounding box center [770, 216] width 315 height 358
click at [705, 146] on input "Jade Paneduro" at bounding box center [770, 145] width 279 height 25
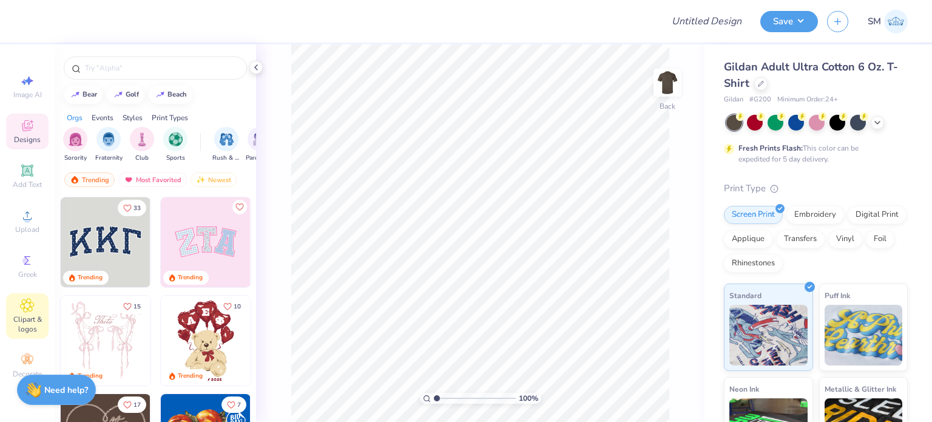
click at [27, 313] on div "Clipart & logos" at bounding box center [27, 315] width 42 height 45
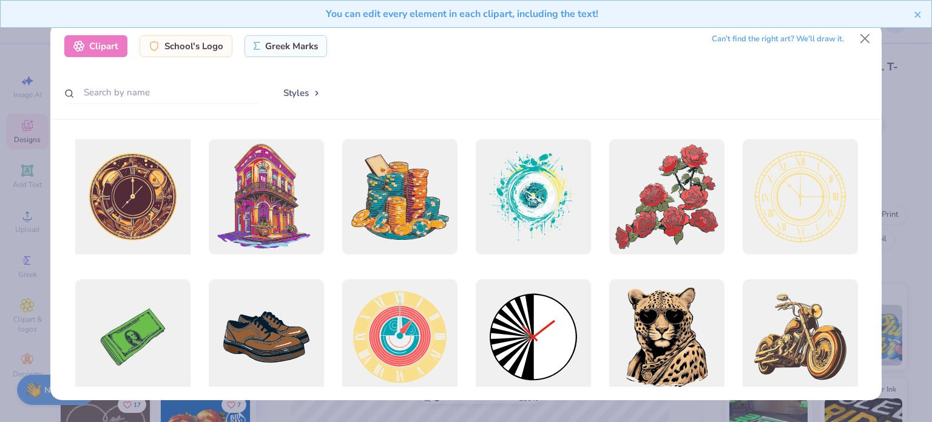
click at [165, 207] on div at bounding box center [132, 196] width 127 height 127
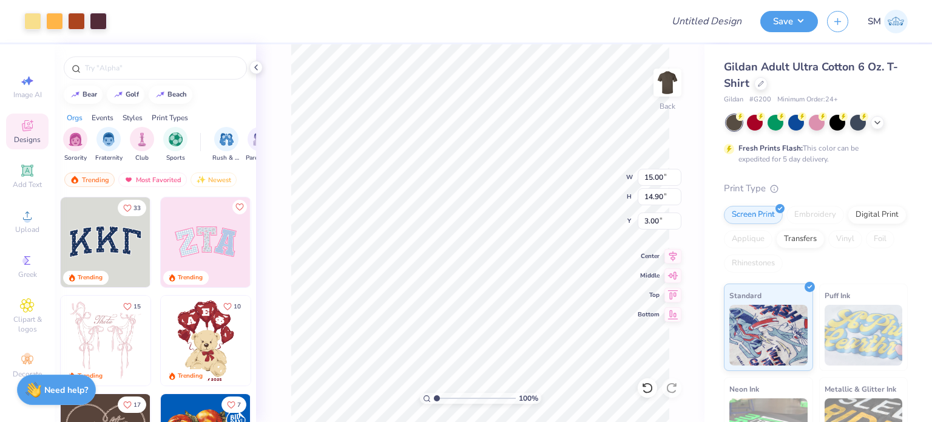
type input "10.06"
type input "9.99"
click at [34, 19] on div at bounding box center [32, 20] width 17 height 17
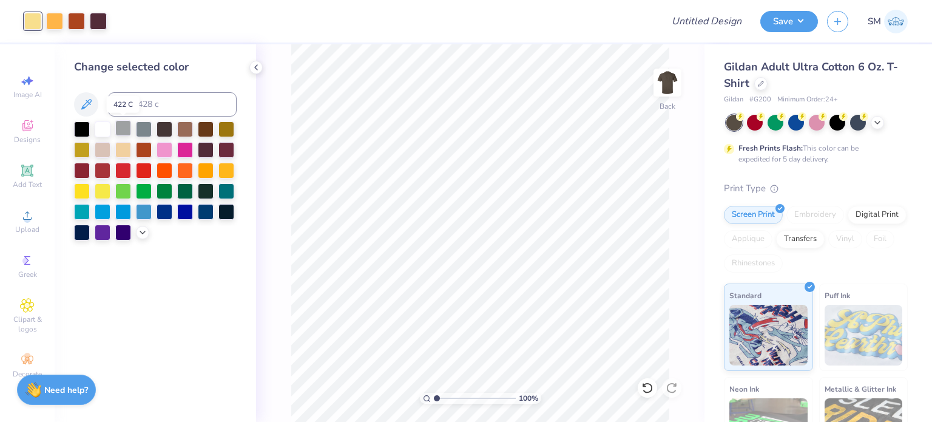
click at [124, 130] on div at bounding box center [123, 128] width 16 height 16
click at [142, 130] on div at bounding box center [144, 128] width 16 height 16
click at [163, 130] on div at bounding box center [164, 128] width 16 height 16
click at [58, 24] on div at bounding box center [54, 20] width 17 height 17
click at [58, 24] on div at bounding box center [54, 21] width 17 height 17
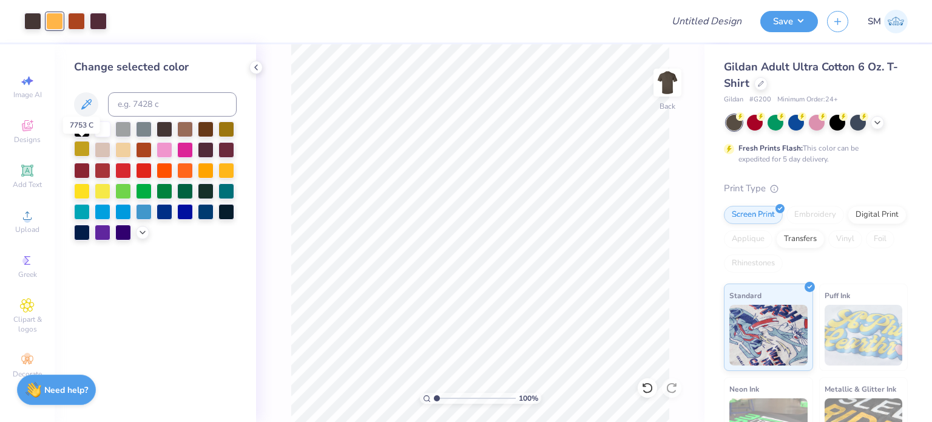
click at [84, 151] on div at bounding box center [82, 149] width 16 height 16
click at [78, 22] on div at bounding box center [76, 20] width 17 height 17
click at [93, 21] on div at bounding box center [98, 20] width 17 height 17
click at [123, 146] on div at bounding box center [123, 149] width 16 height 16
click at [183, 132] on div at bounding box center [185, 128] width 16 height 16
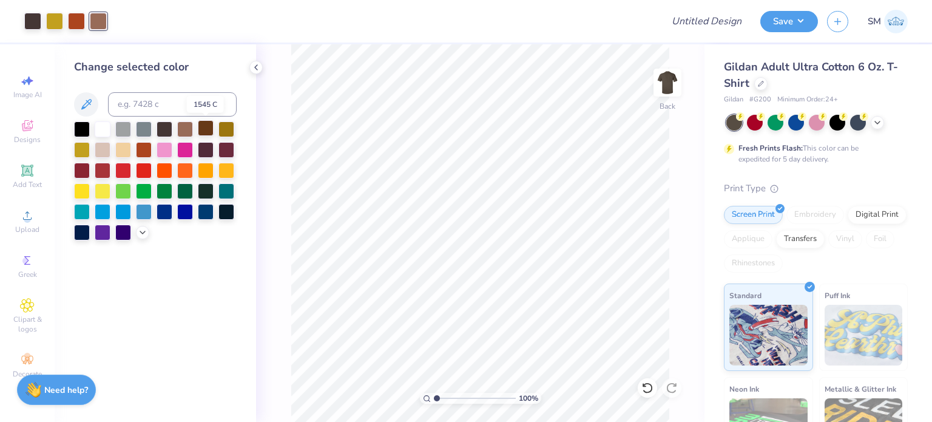
click at [201, 132] on div at bounding box center [206, 128] width 16 height 16
click at [223, 147] on div at bounding box center [226, 149] width 16 height 16
click at [224, 152] on div at bounding box center [226, 149] width 16 height 16
click at [84, 166] on div at bounding box center [82, 169] width 16 height 16
click at [148, 150] on div at bounding box center [144, 149] width 16 height 16
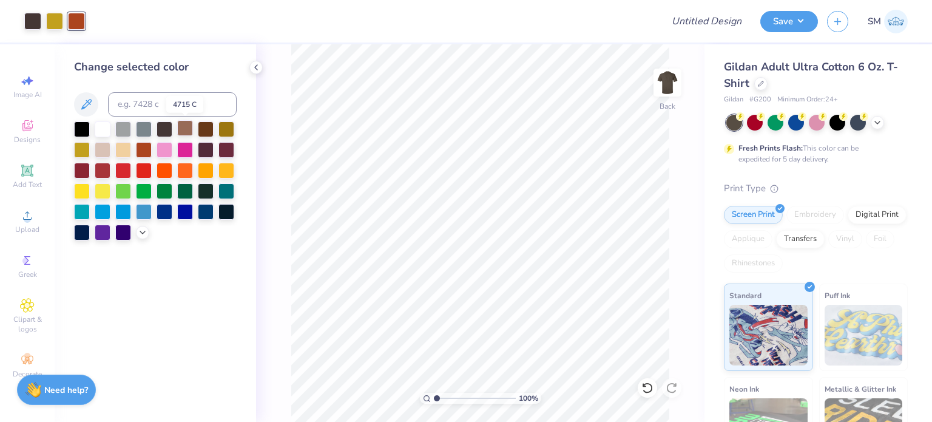
click at [181, 121] on div at bounding box center [185, 128] width 16 height 16
click at [27, 301] on icon at bounding box center [27, 305] width 14 height 15
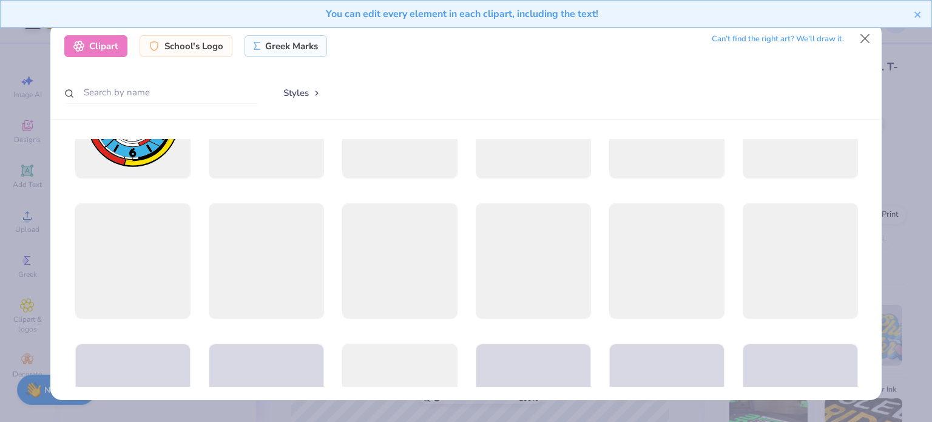
scroll to position [499, 0]
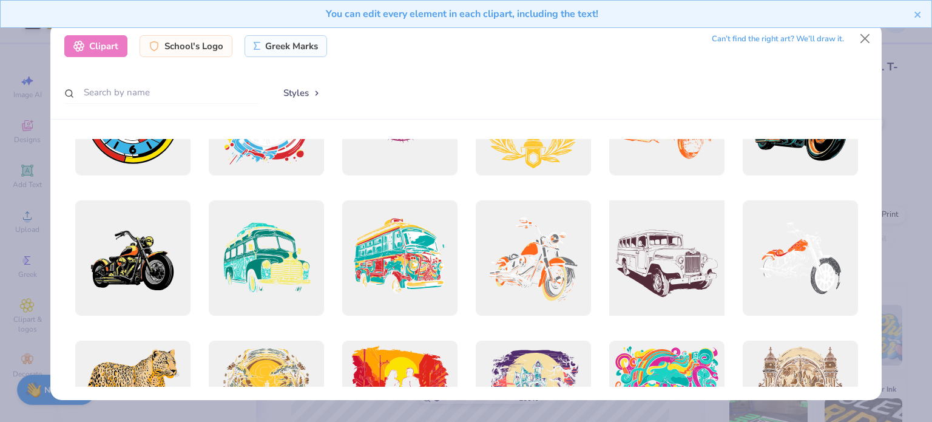
click at [682, 235] on div at bounding box center [666, 258] width 127 height 127
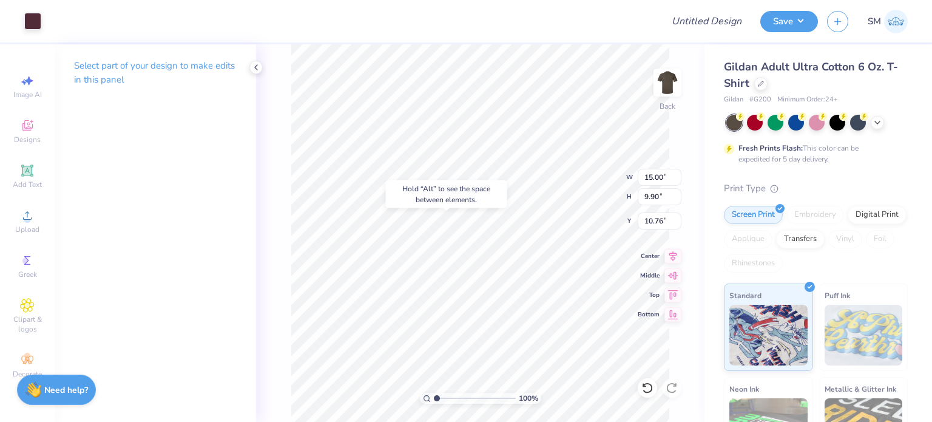
type input "10.76"
type input "9.64"
type input "8.98"
type input "3.52"
type input "9.78"
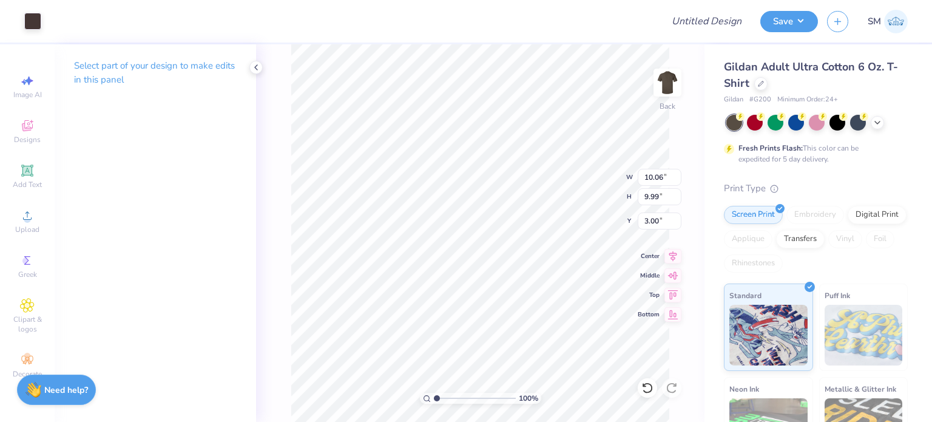
type input "9.69"
type input "3.15"
click at [553, 268] on li "Delete" at bounding box center [560, 267] width 95 height 24
click at [537, 264] on li "Delete" at bounding box center [563, 267] width 95 height 24
click at [550, 244] on li "Select All" at bounding box center [566, 243] width 95 height 24
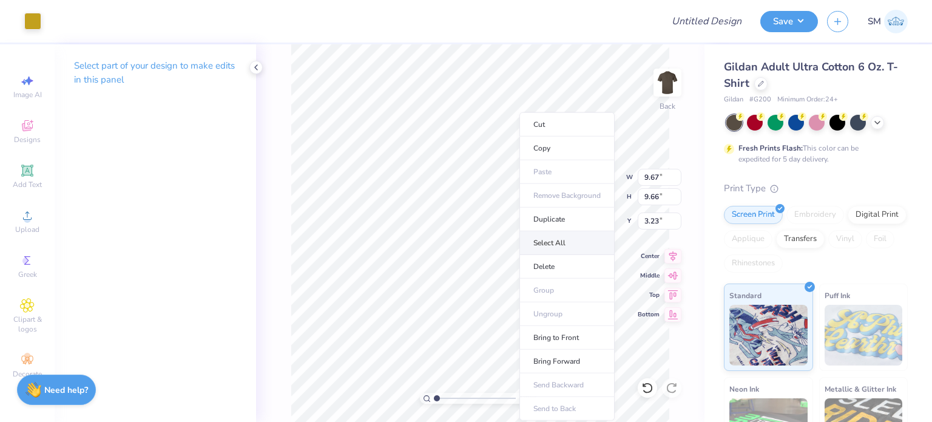
type input "15.00"
type input "17.43"
click at [548, 262] on li "Delete" at bounding box center [561, 267] width 95 height 24
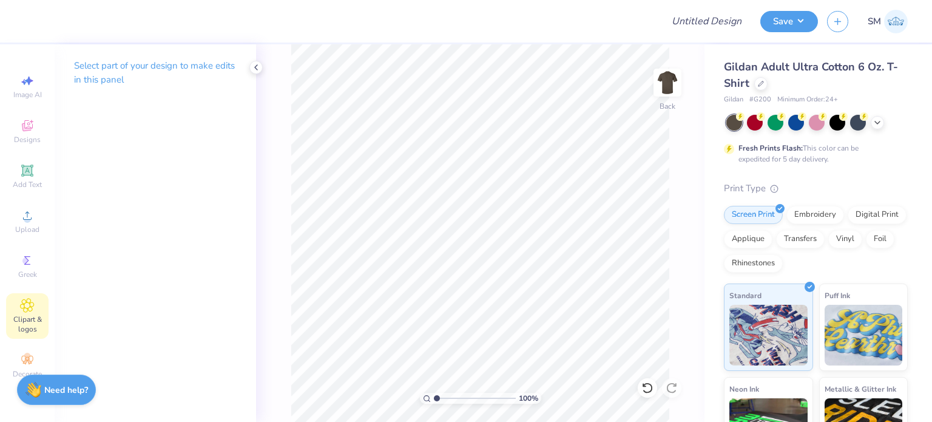
click at [26, 305] on icon at bounding box center [27, 305] width 6 height 6
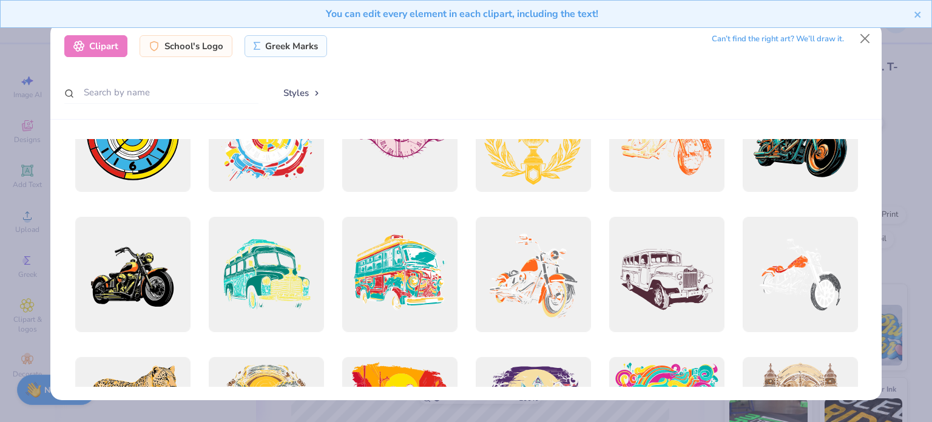
scroll to position [500, 0]
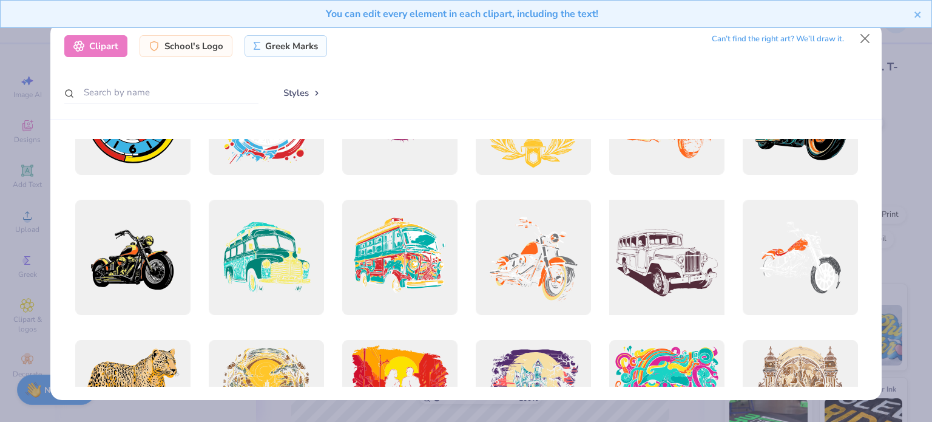
click at [622, 269] on div at bounding box center [666, 257] width 127 height 127
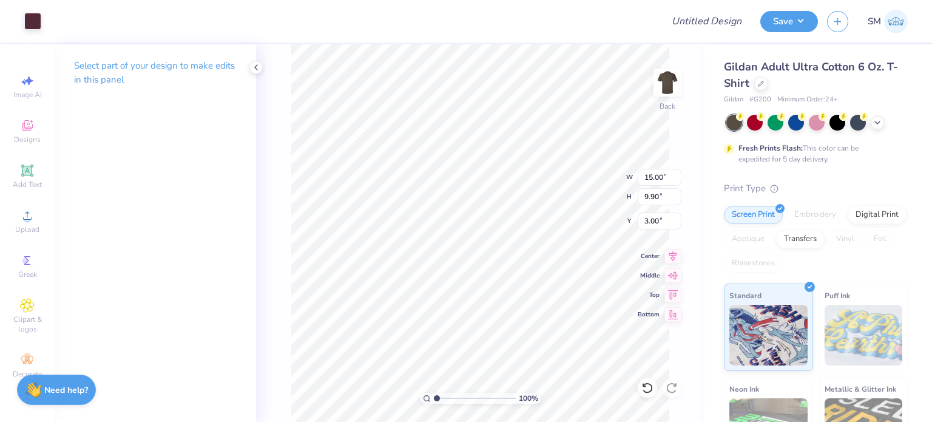
type input "12.32"
type input "8.13"
click at [728, 24] on input "Design Title" at bounding box center [721, 21] width 59 height 24
type input "Test 1"
click at [773, 21] on button "Save" at bounding box center [789, 19] width 58 height 21
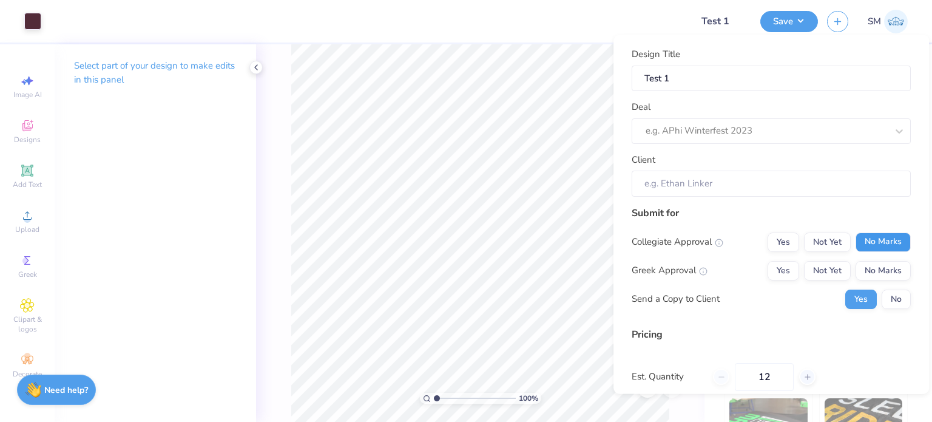
click at [870, 237] on button "No Marks" at bounding box center [882, 241] width 55 height 19
click at [873, 261] on button "No Marks" at bounding box center [882, 269] width 55 height 19
type input "$24.71"
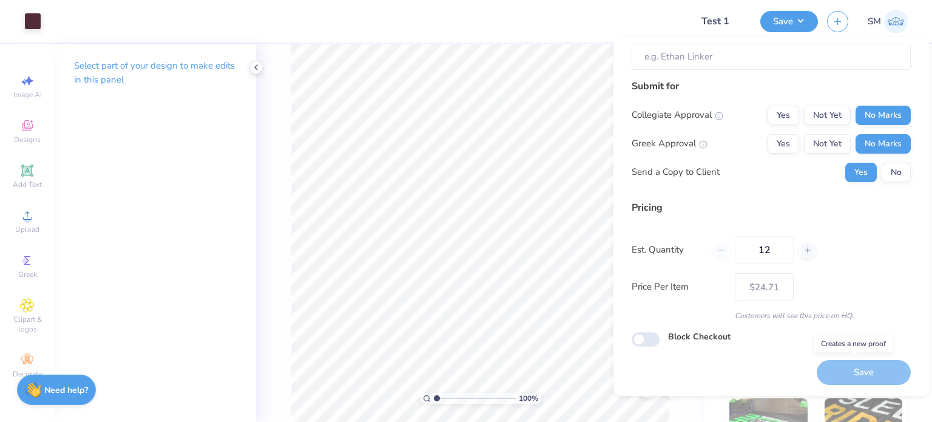
click at [816, 363] on div "Save" at bounding box center [863, 372] width 94 height 25
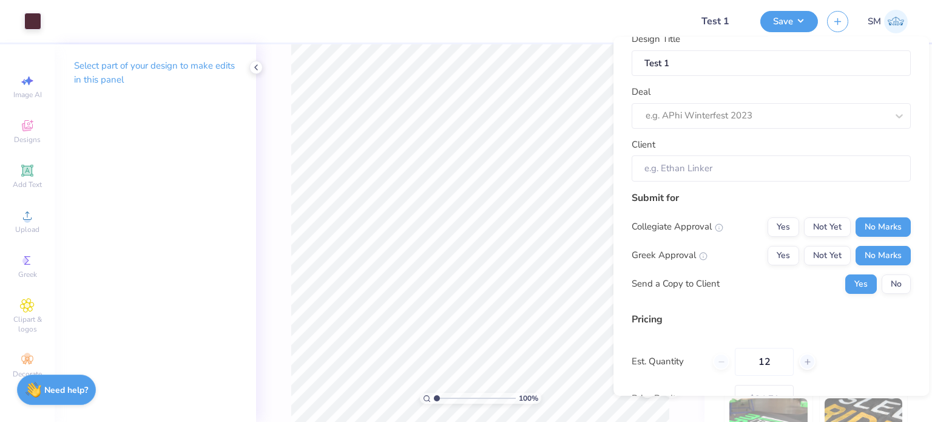
scroll to position [0, 0]
